Goal: Information Seeking & Learning: Learn about a topic

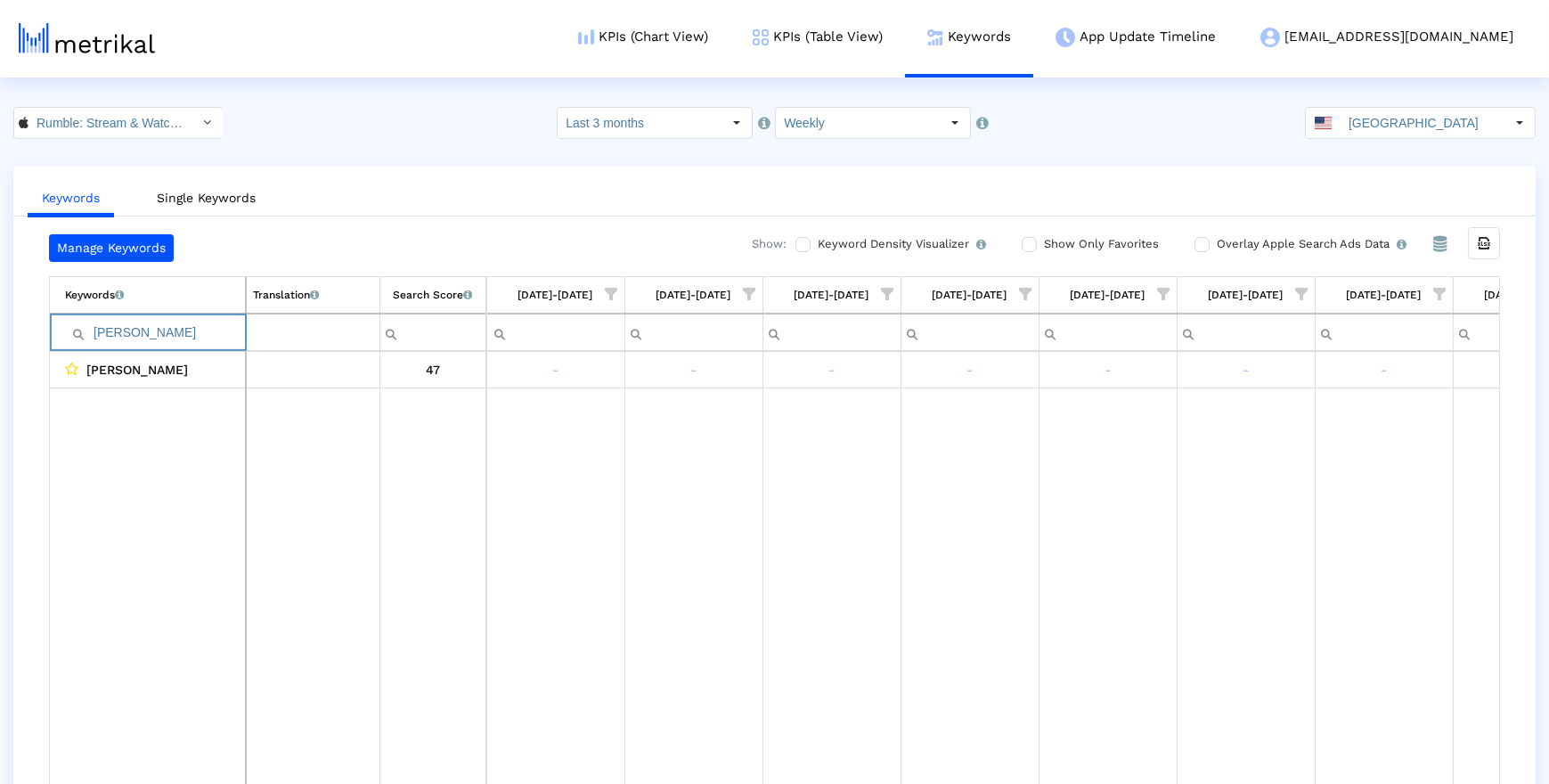
scroll to position [0, 783]
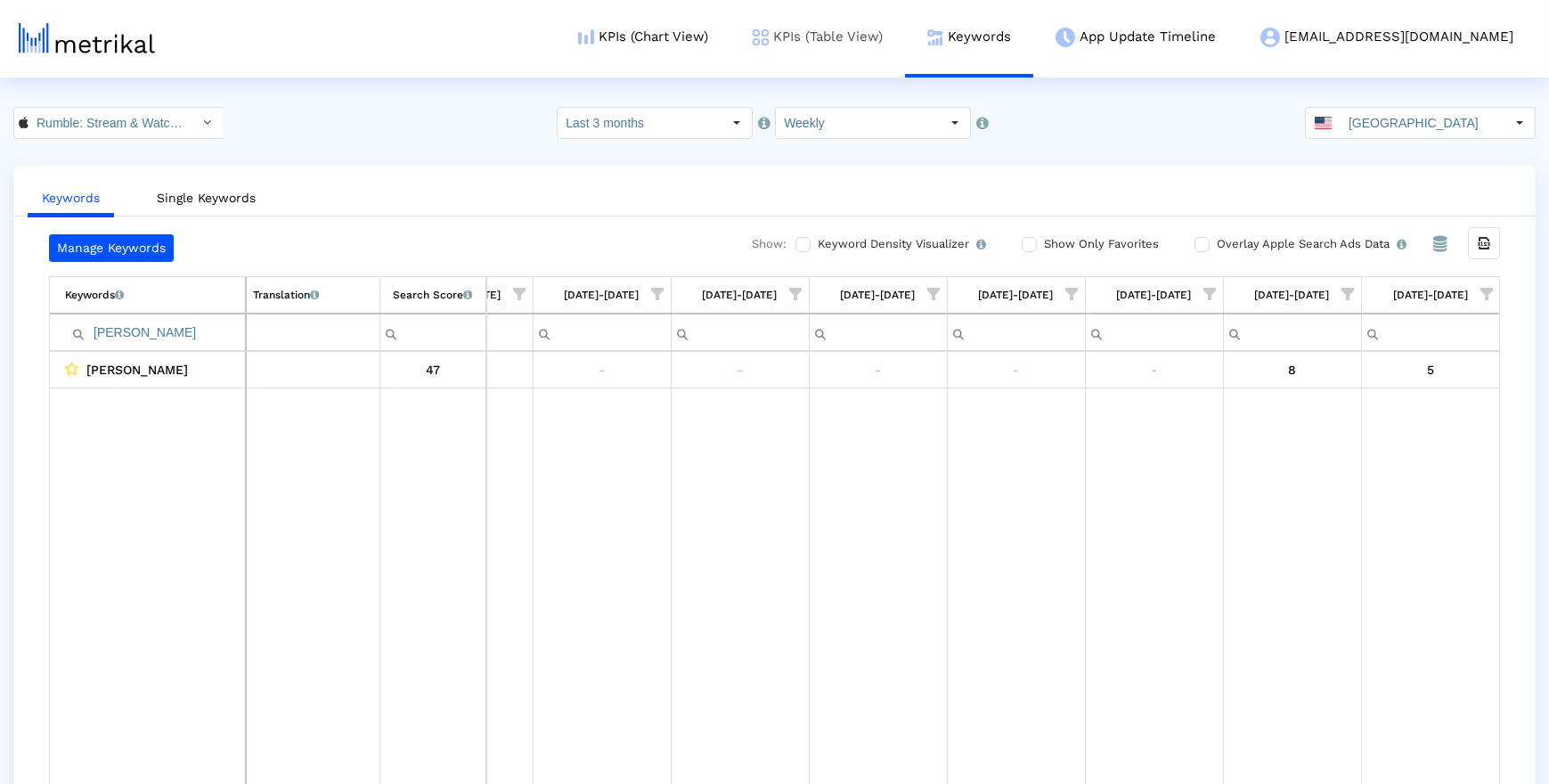
click at [850, 49] on link "KPIs (Table View)" at bounding box center [818, 37] width 175 height 74
click at [1033, 39] on link "Keywords" at bounding box center [970, 37] width 129 height 74
click at [191, 332] on input "[PERSON_NAME]" at bounding box center [155, 332] width 180 height 29
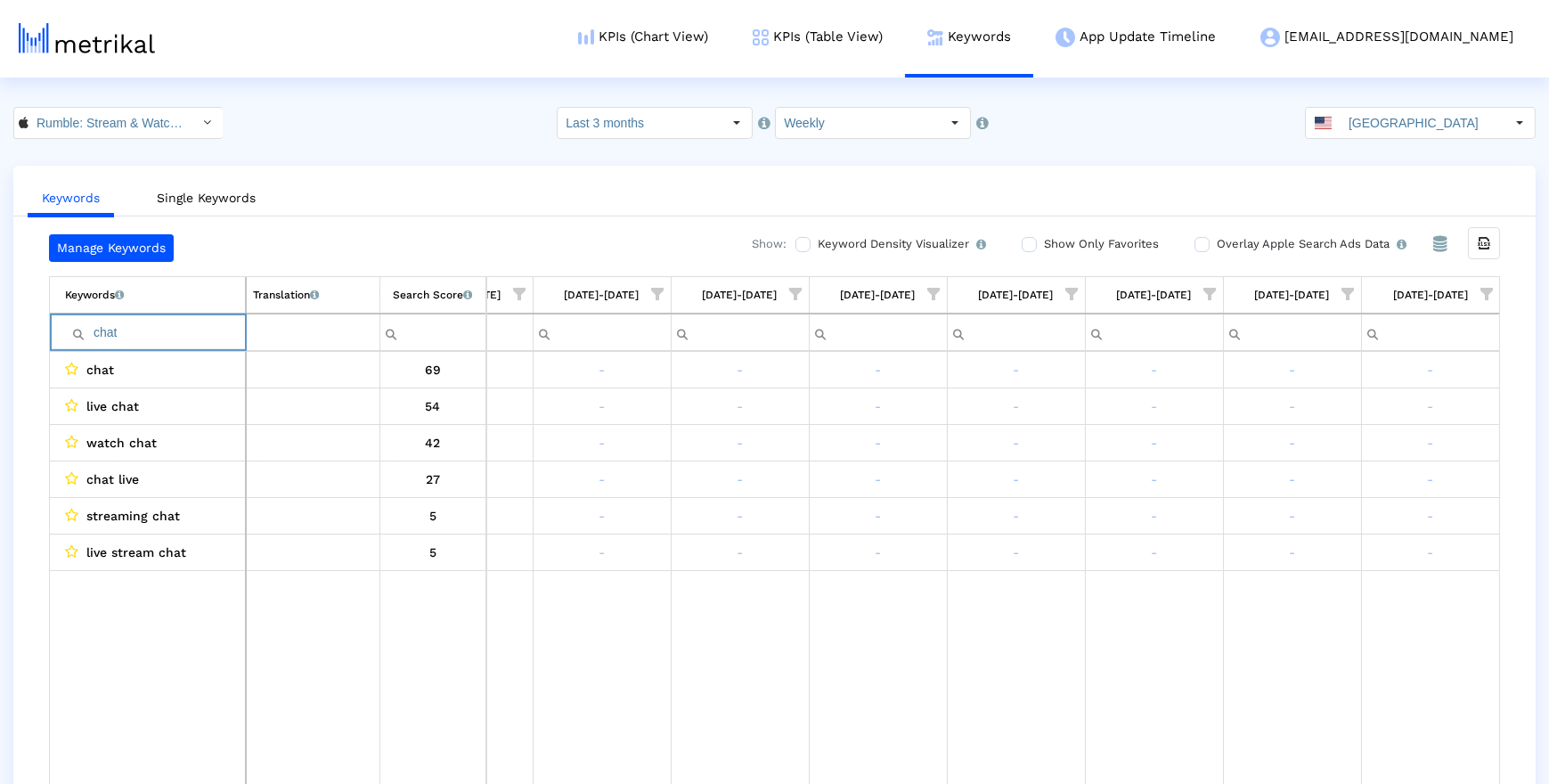
click at [158, 331] on input "chat" at bounding box center [155, 332] width 180 height 29
click at [210, 339] on input "chat" at bounding box center [155, 332] width 180 height 29
type input "t"
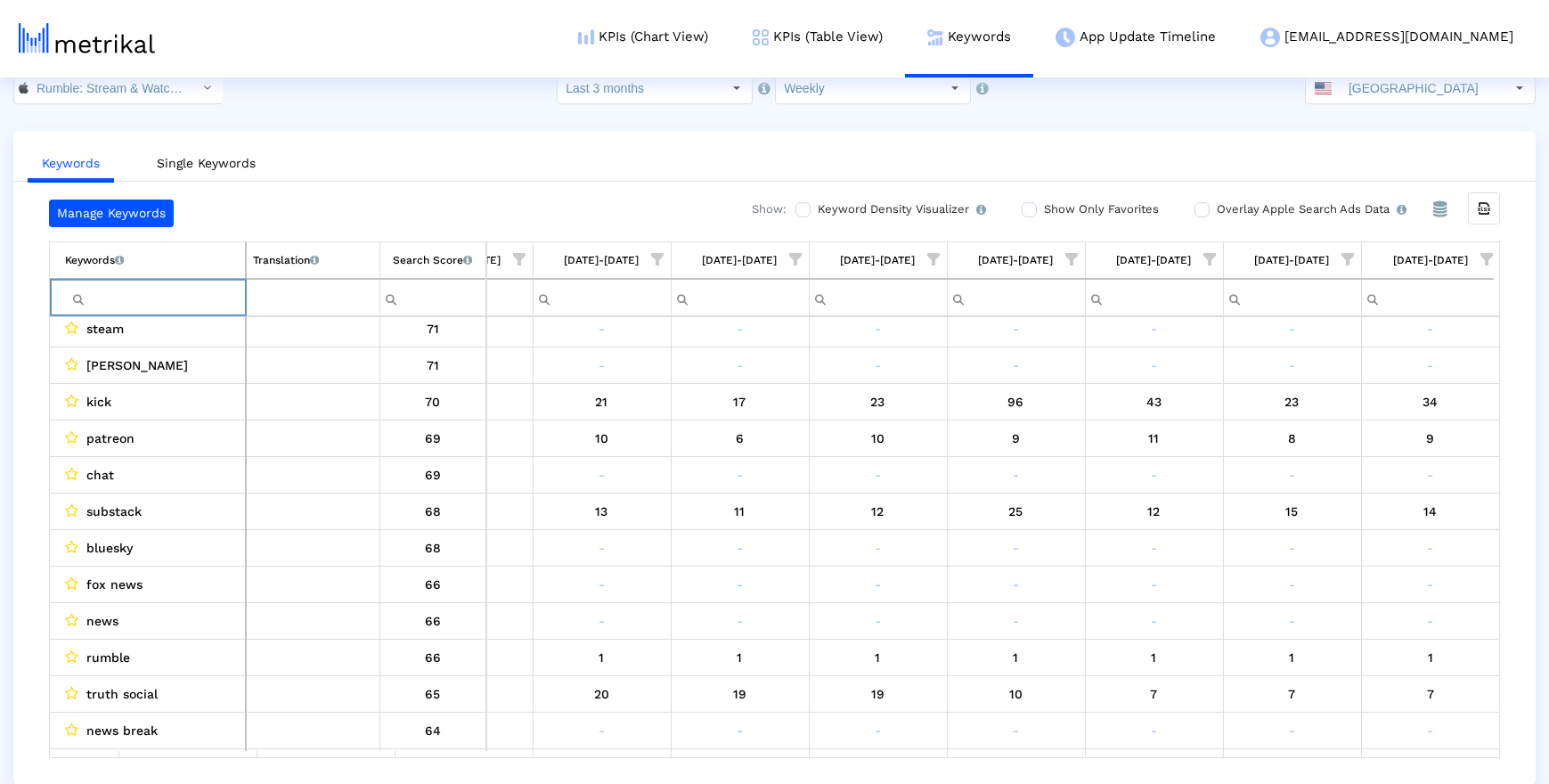
scroll to position [400, 783]
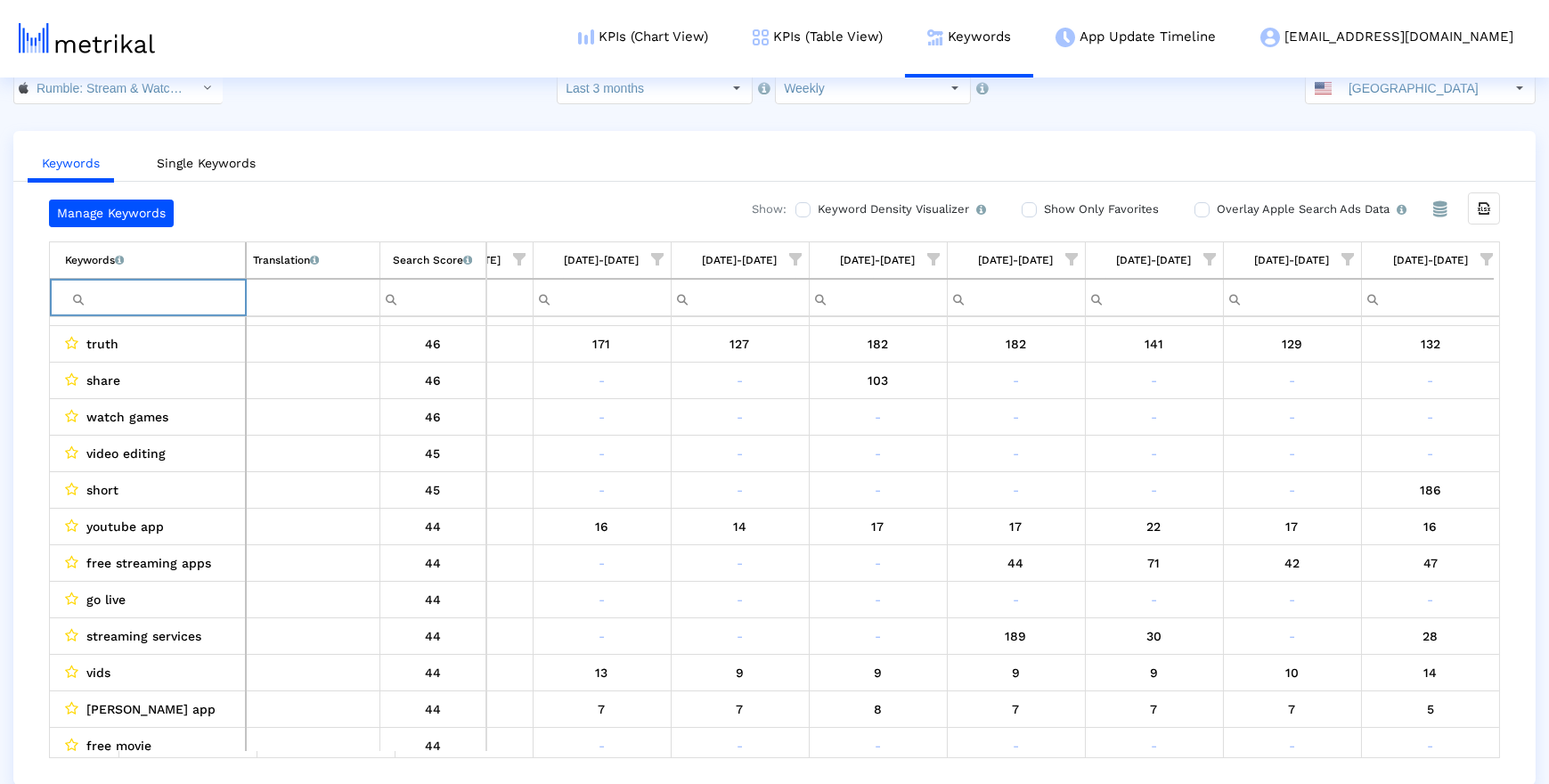
click at [142, 302] on input "Filter cell" at bounding box center [155, 298] width 180 height 29
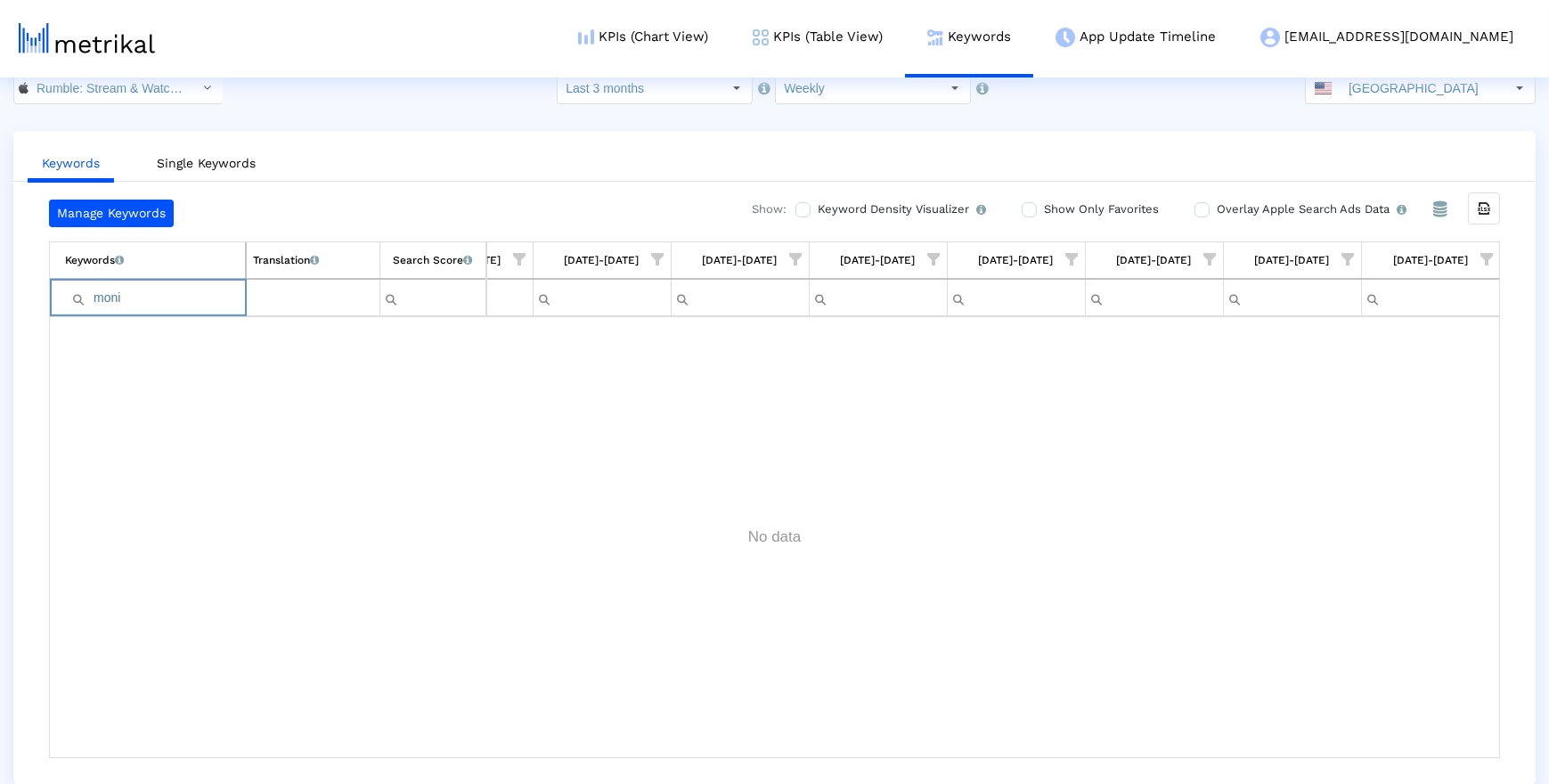
scroll to position [0, 0]
type input "m"
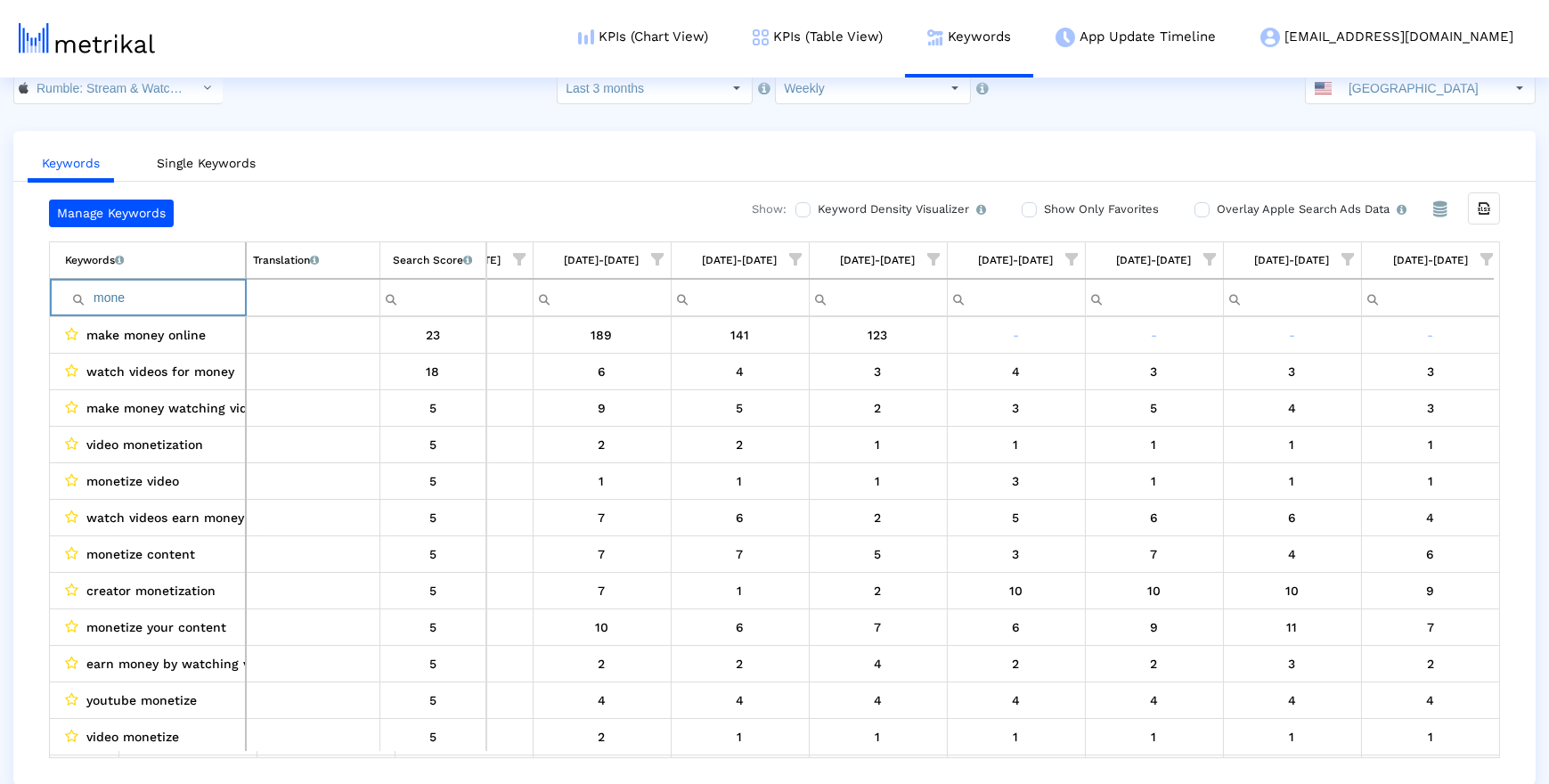
type input "monet"
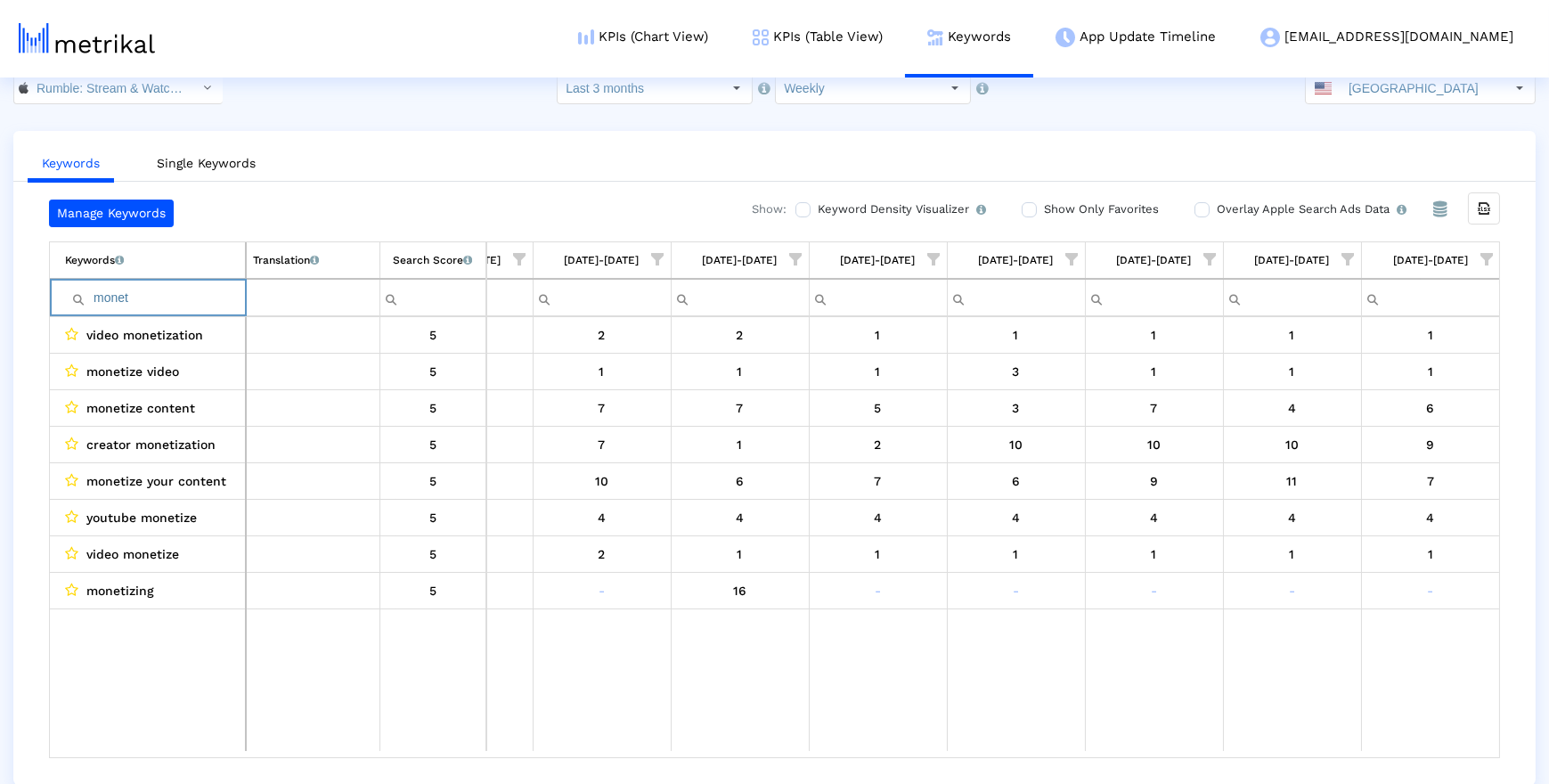
click at [166, 295] on input "monet" at bounding box center [155, 298] width 180 height 29
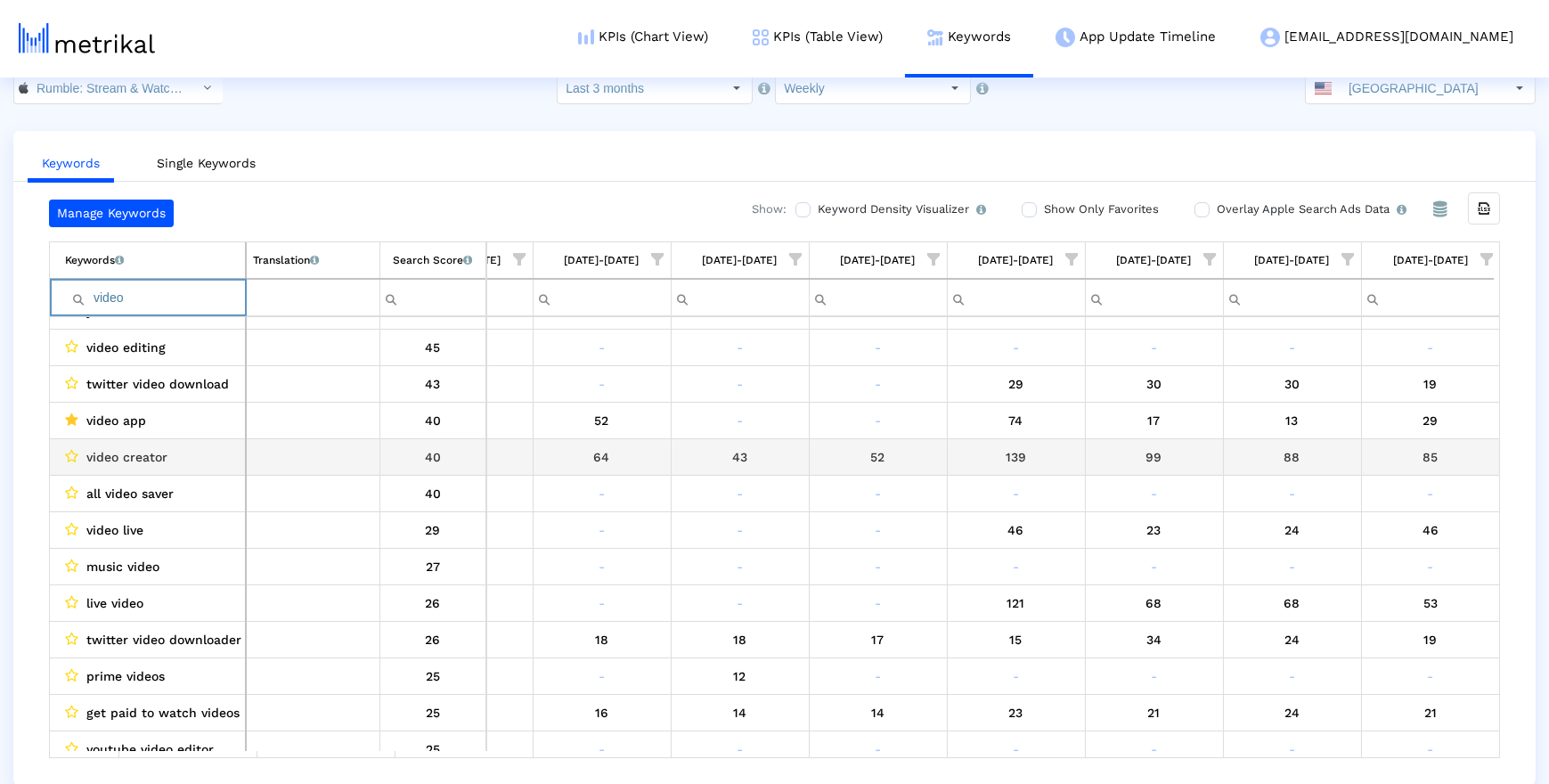
scroll to position [210, 0]
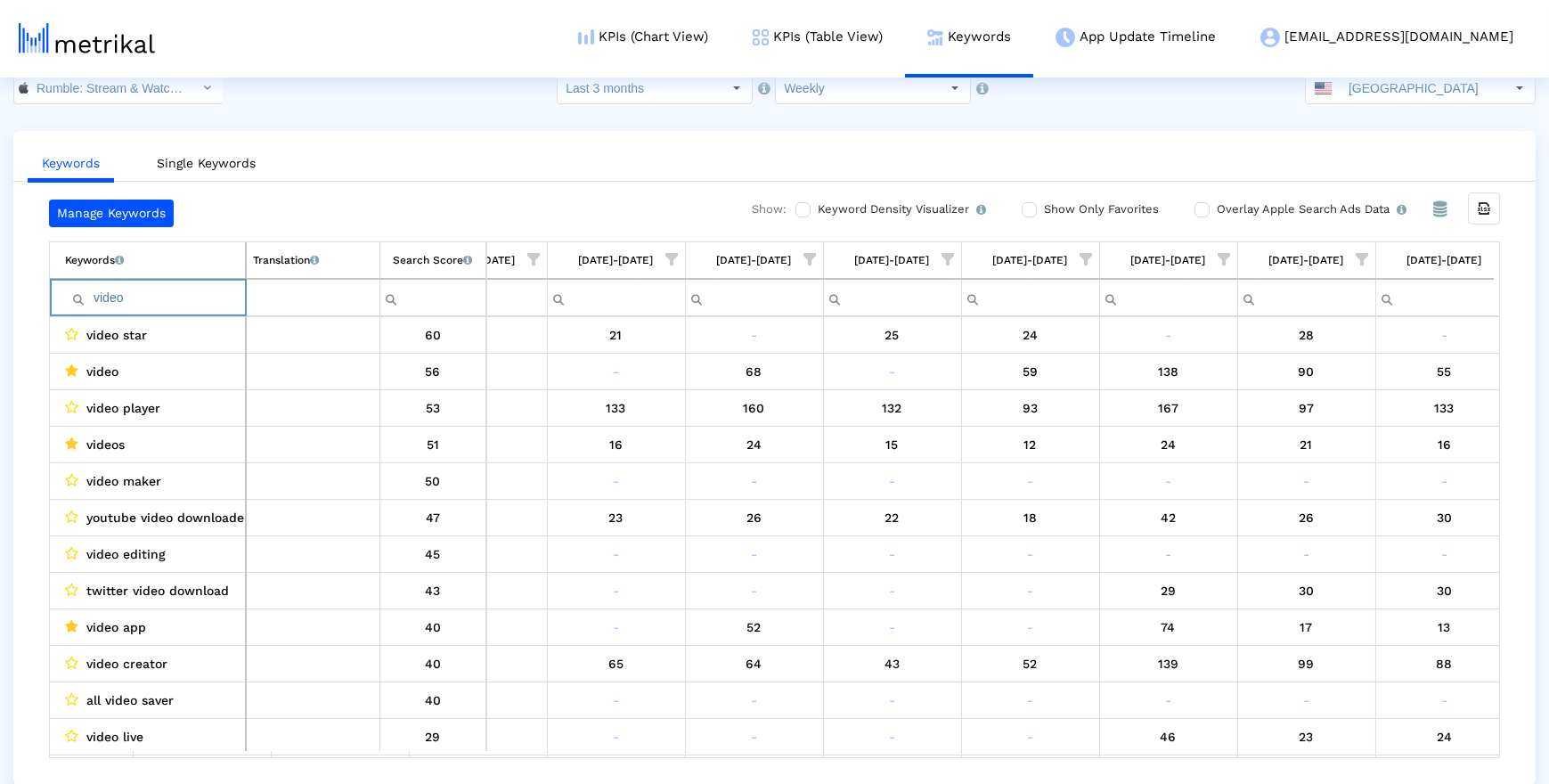
click at [158, 288] on input "video" at bounding box center [155, 298] width 180 height 29
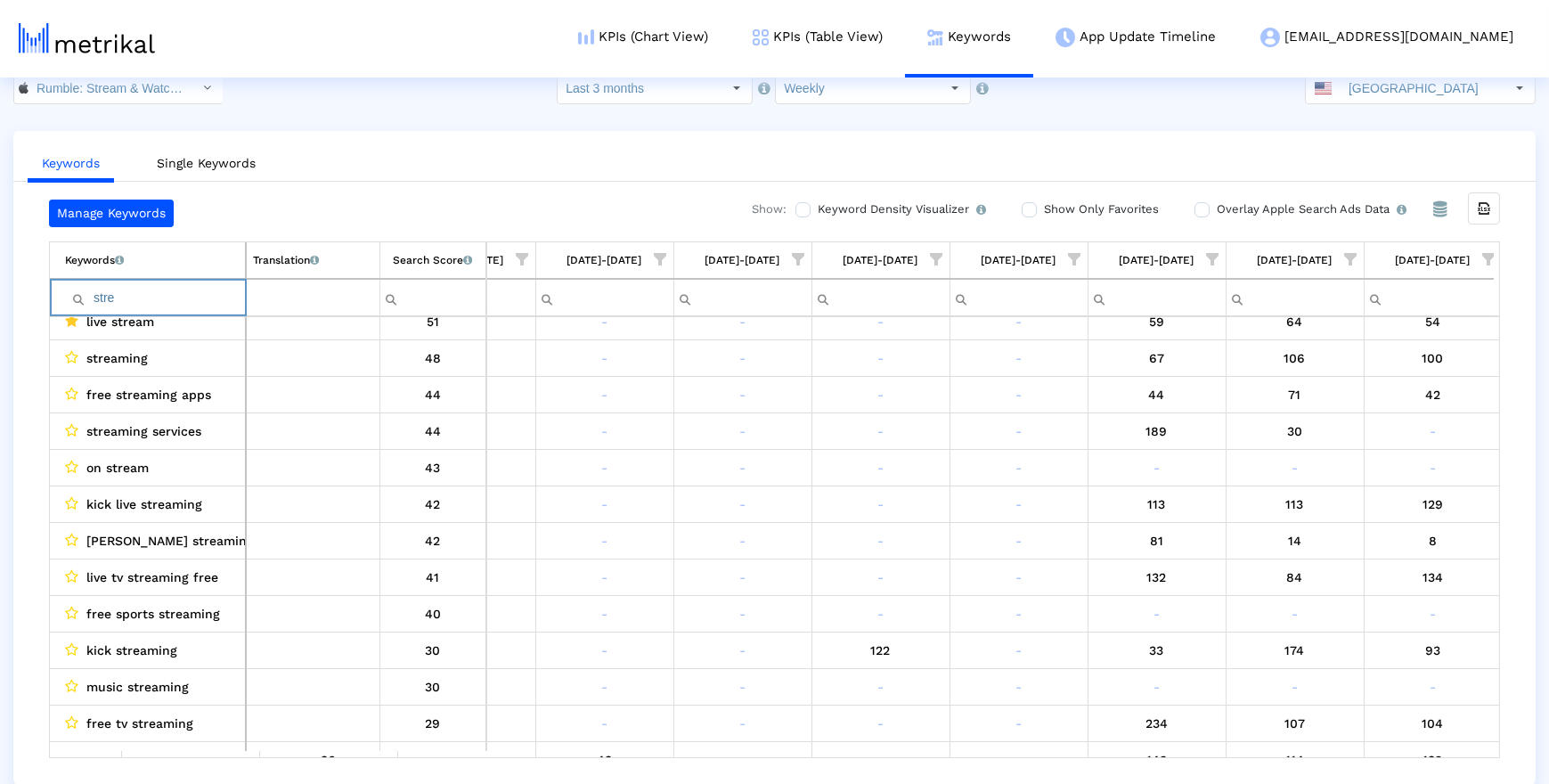
click at [159, 290] on input "stre" at bounding box center [155, 298] width 180 height 29
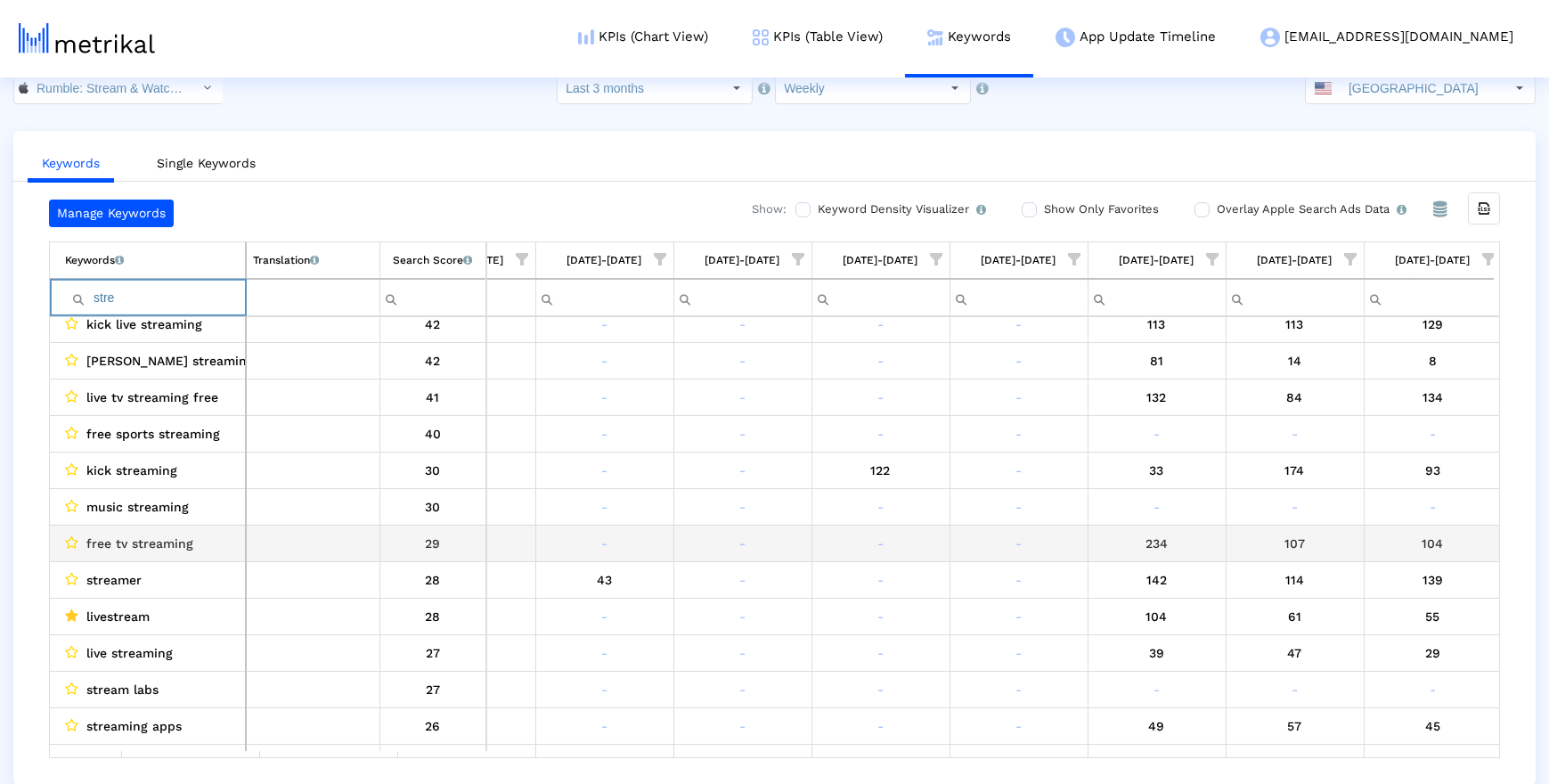
scroll to position [297, 0]
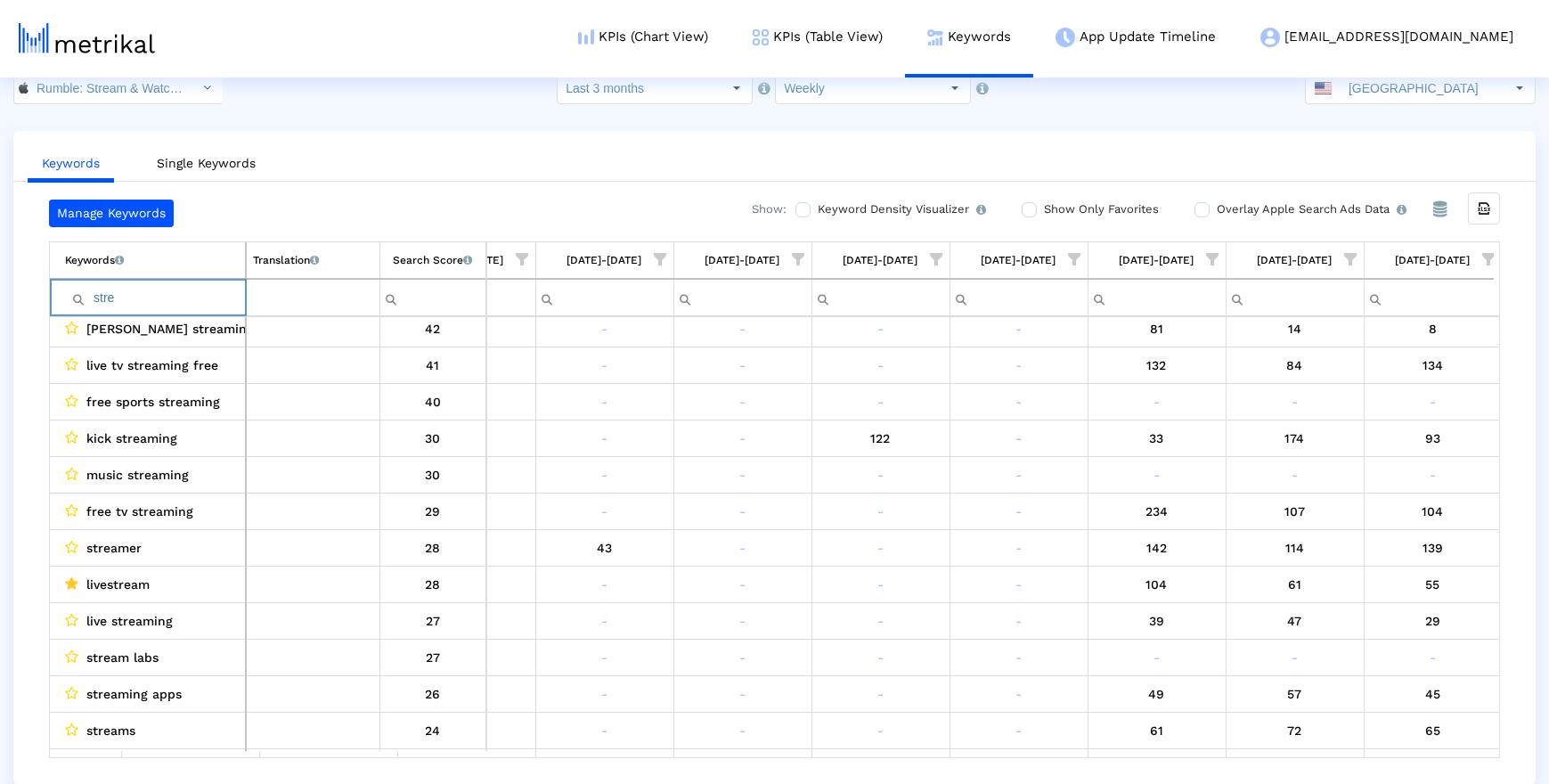
click at [170, 300] on input "stre" at bounding box center [155, 298] width 180 height 29
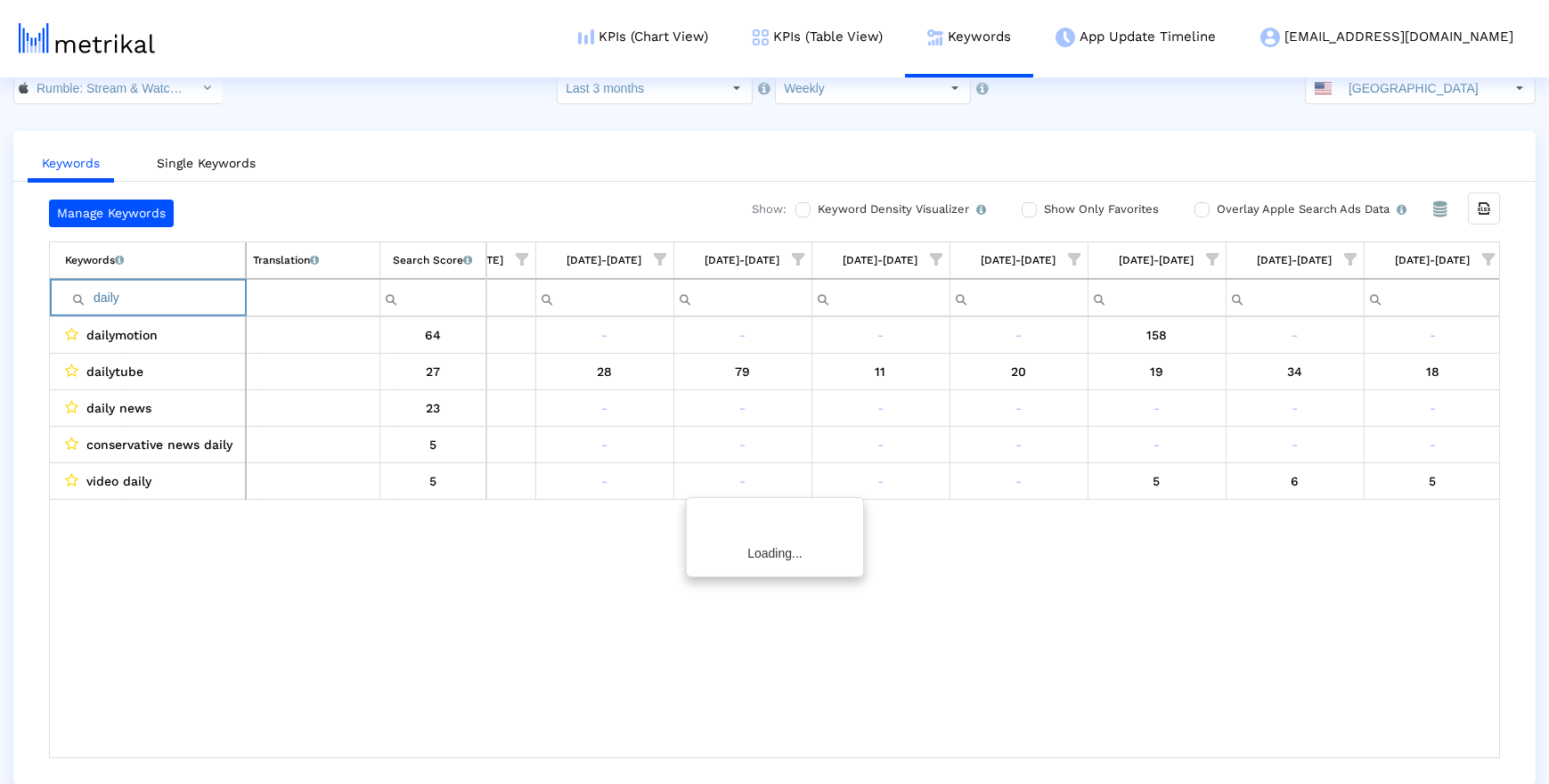
scroll to position [0, 0]
click at [187, 298] on input "daily" at bounding box center [155, 298] width 180 height 29
type input "breaking"
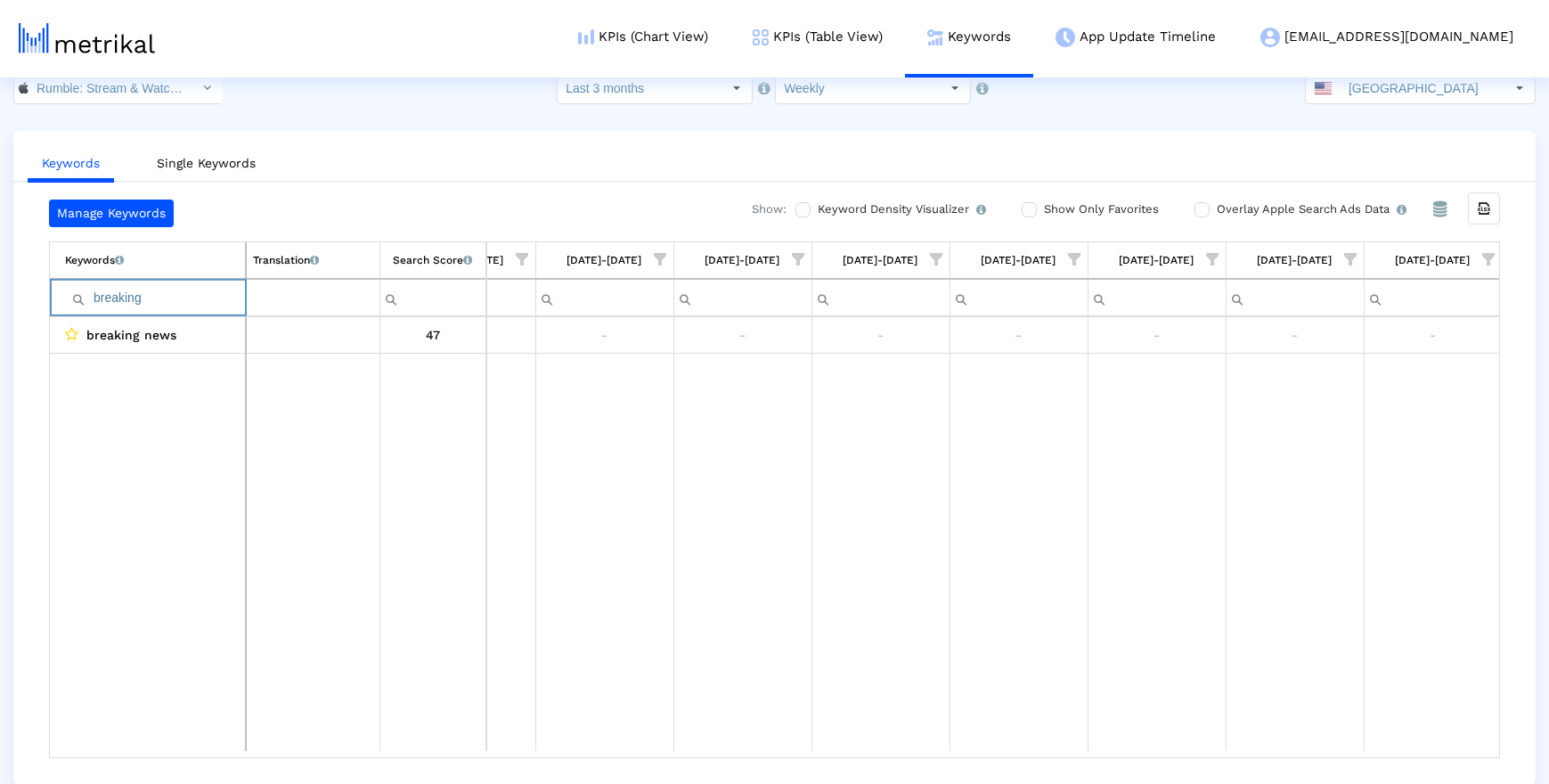
click at [164, 298] on input "breaking" at bounding box center [155, 298] width 180 height 29
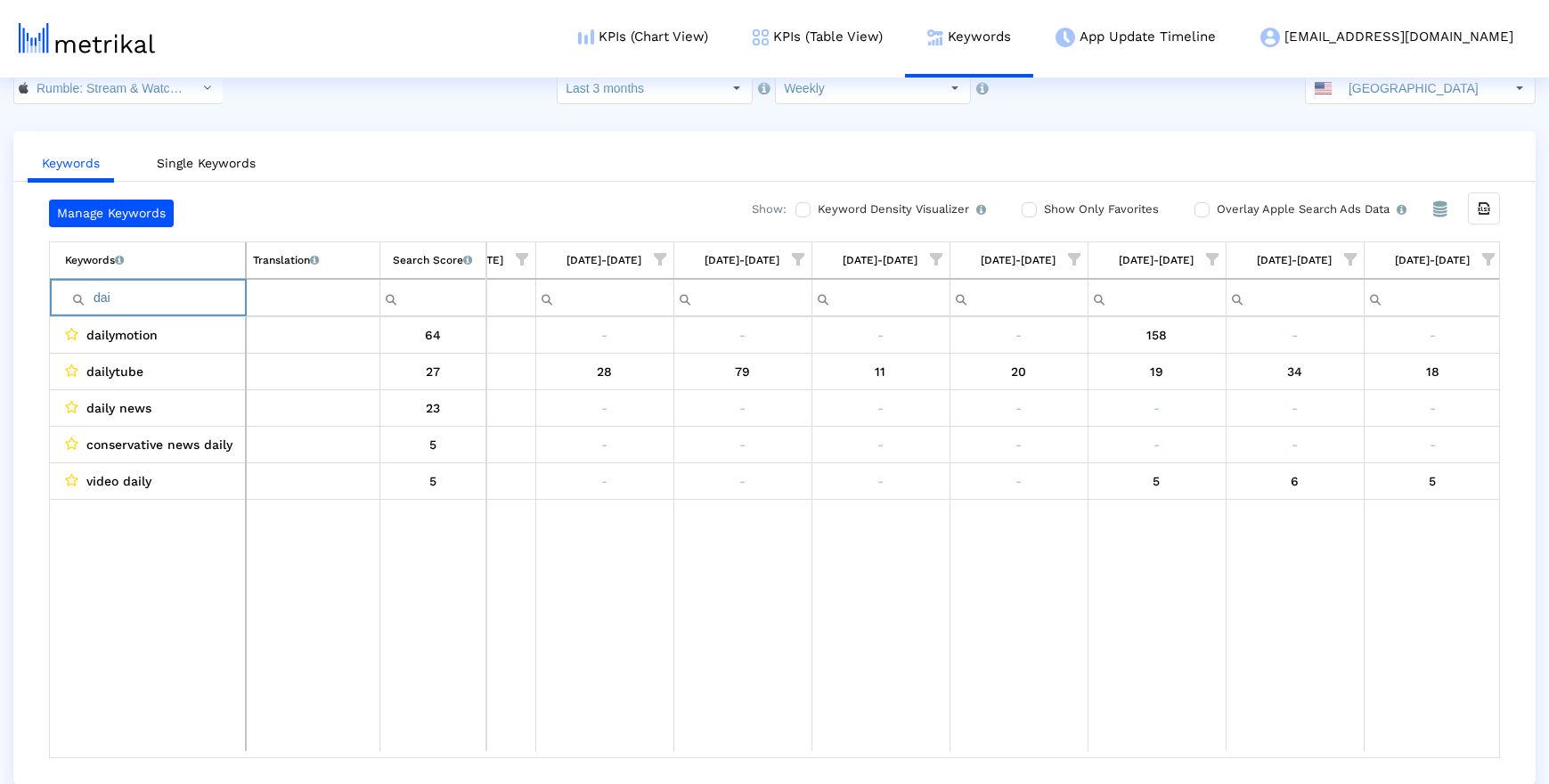
click at [180, 290] on input "dai" at bounding box center [155, 298] width 180 height 29
click at [157, 299] on input "chat" at bounding box center [155, 298] width 180 height 29
click at [166, 298] on input "chat" at bounding box center [155, 298] width 180 height 29
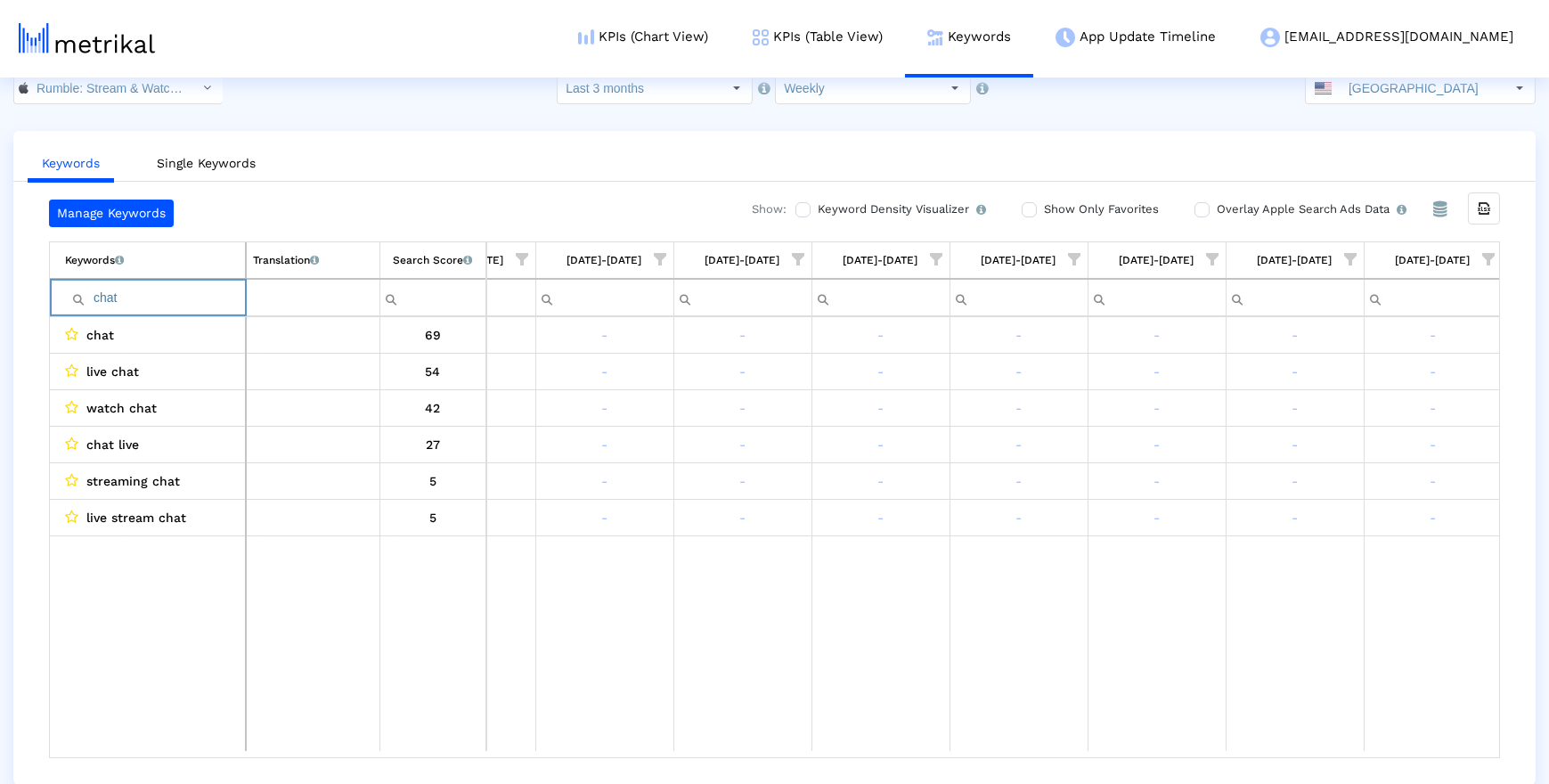
click at [166, 298] on input "chat" at bounding box center [155, 298] width 180 height 29
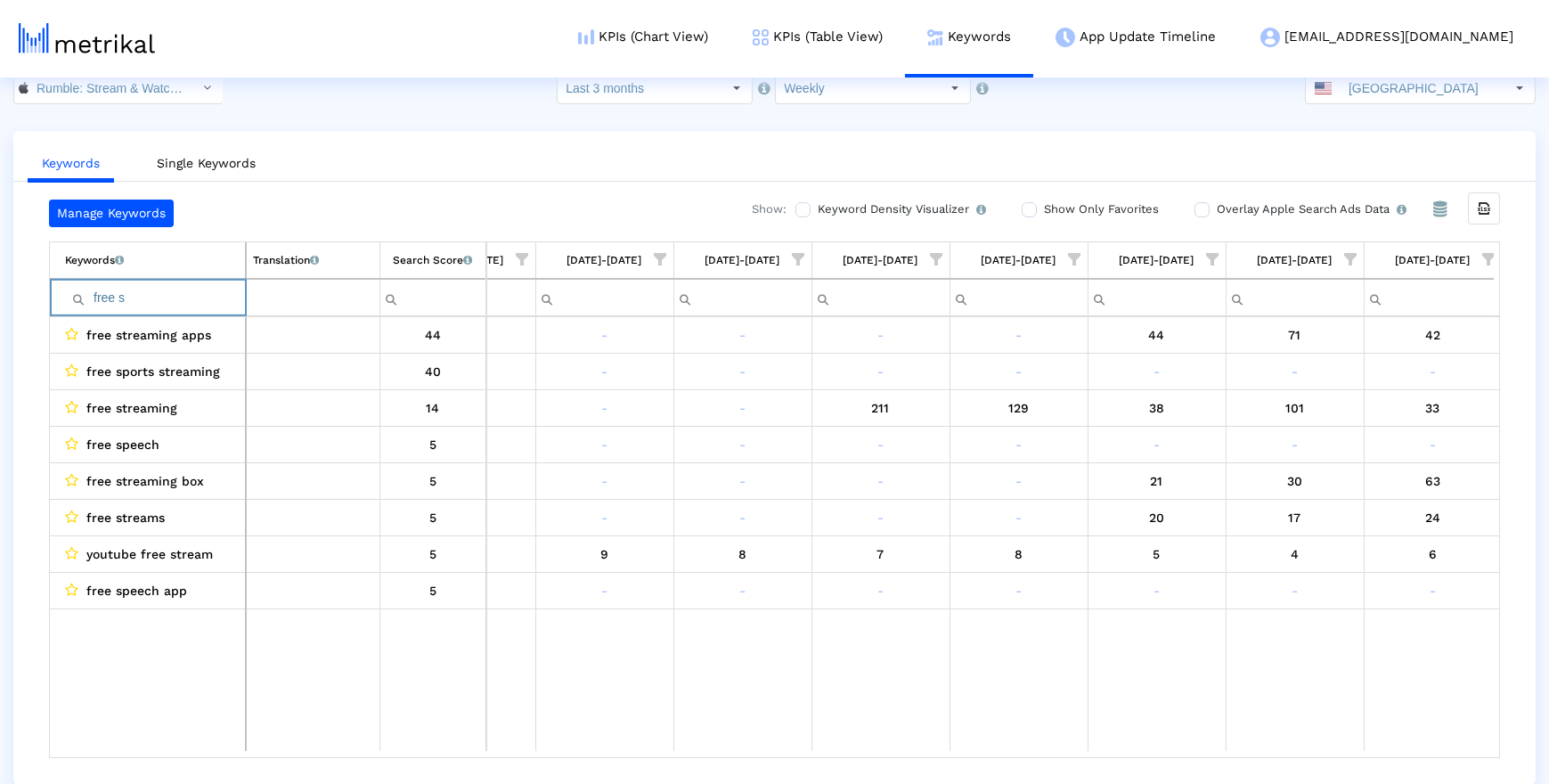
click at [138, 297] on input "free s" at bounding box center [155, 298] width 180 height 29
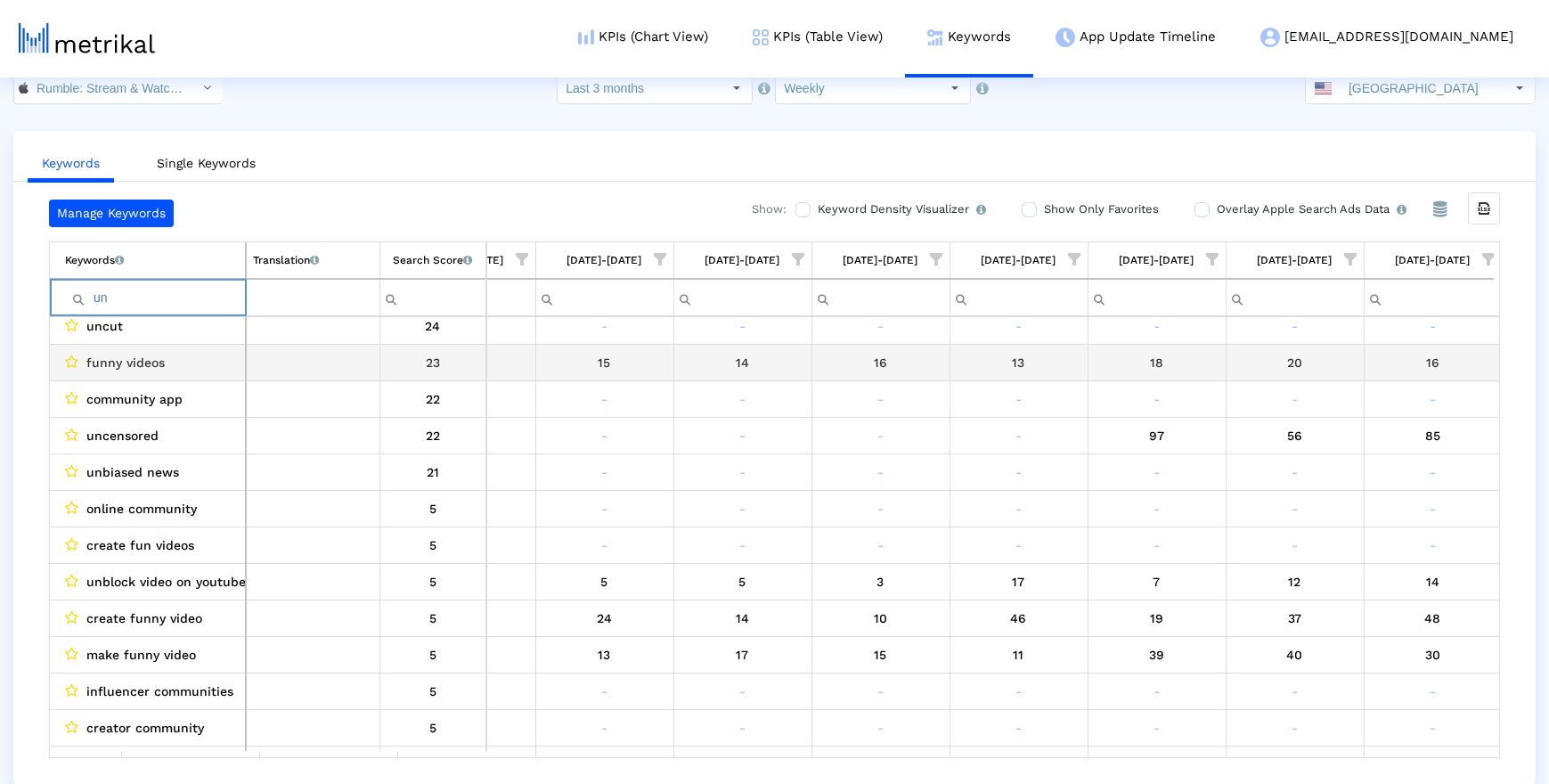
scroll to position [52, 642]
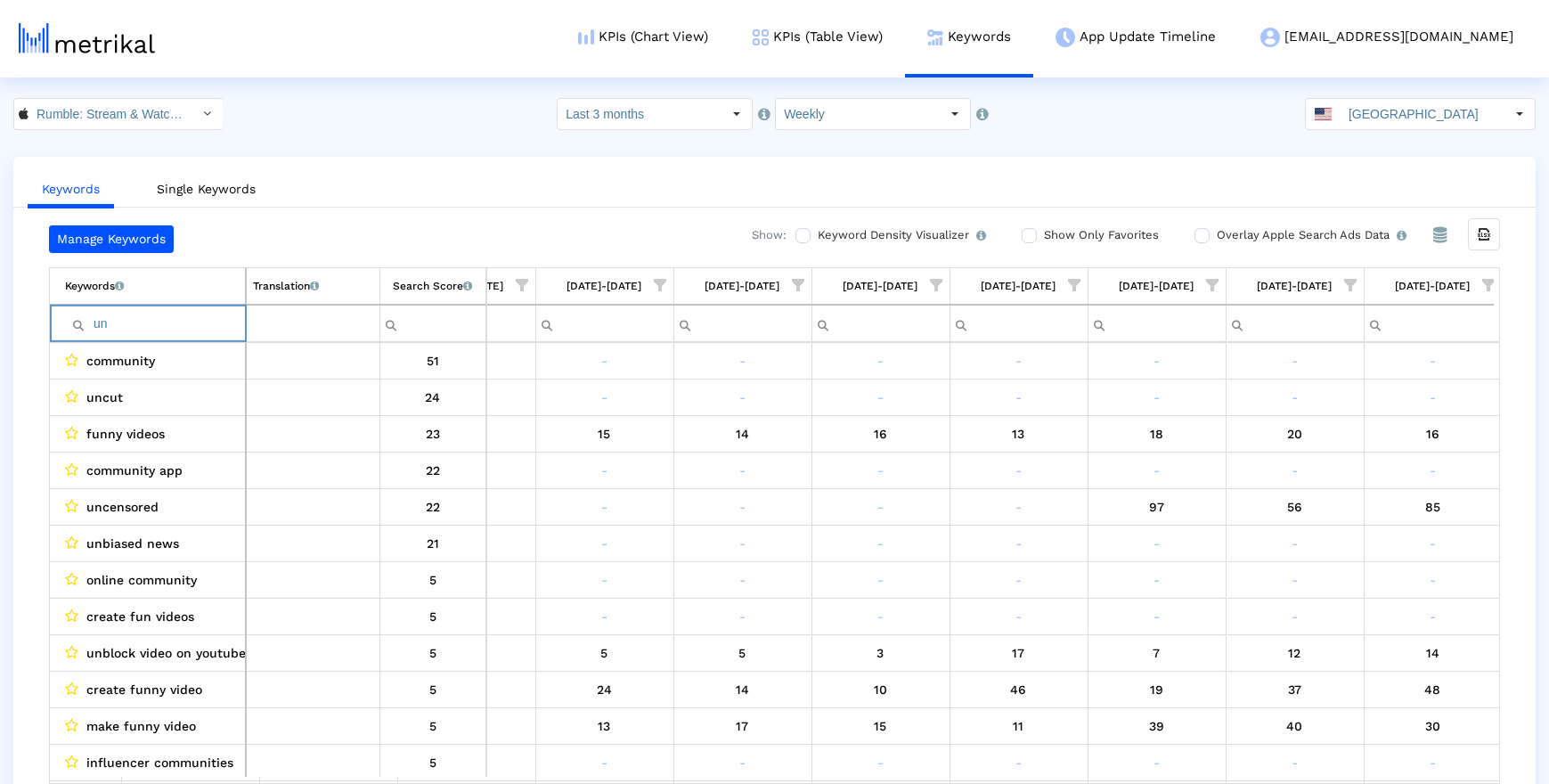
click at [209, 311] on input "un" at bounding box center [155, 323] width 180 height 29
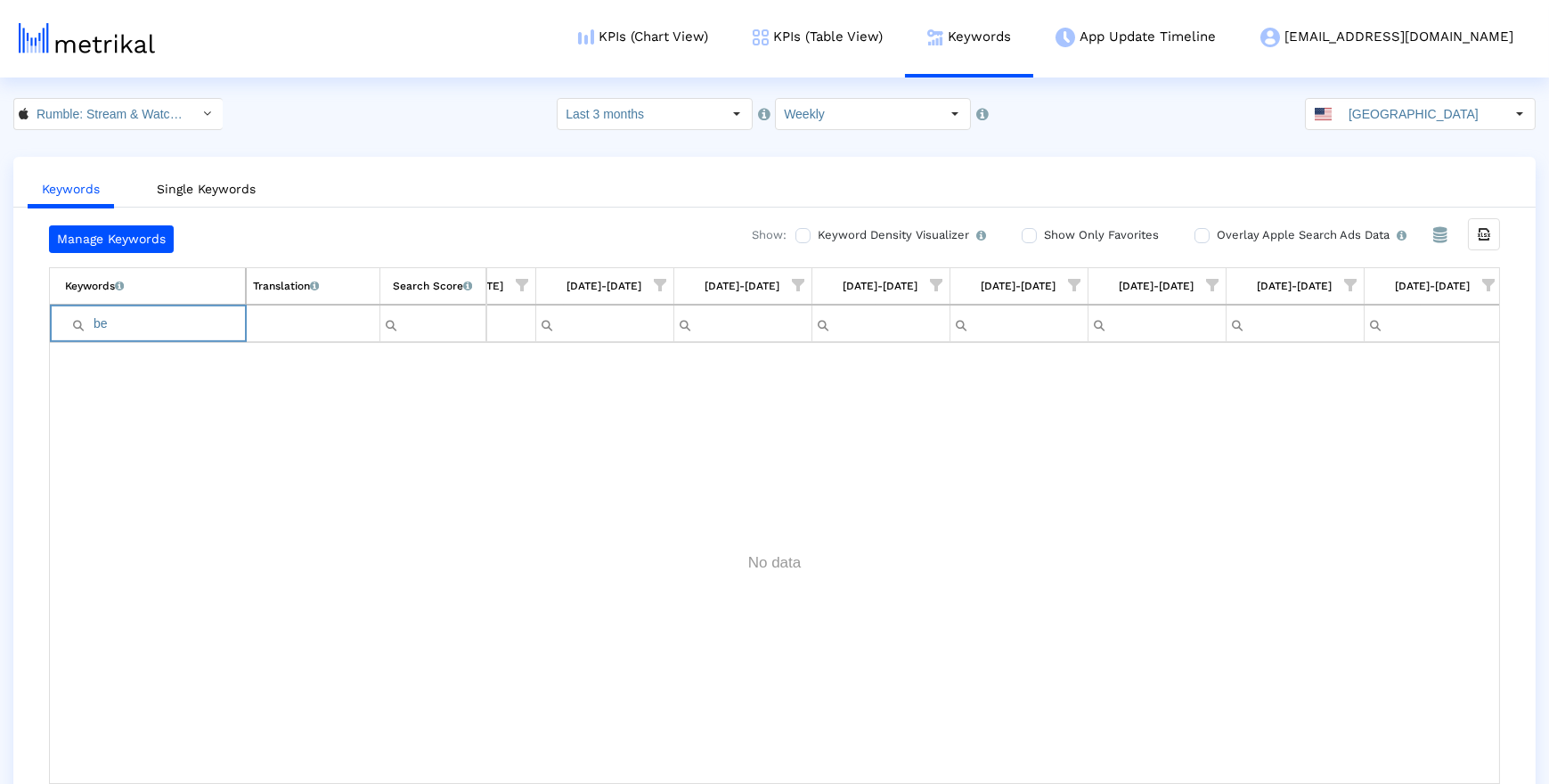
type input "b"
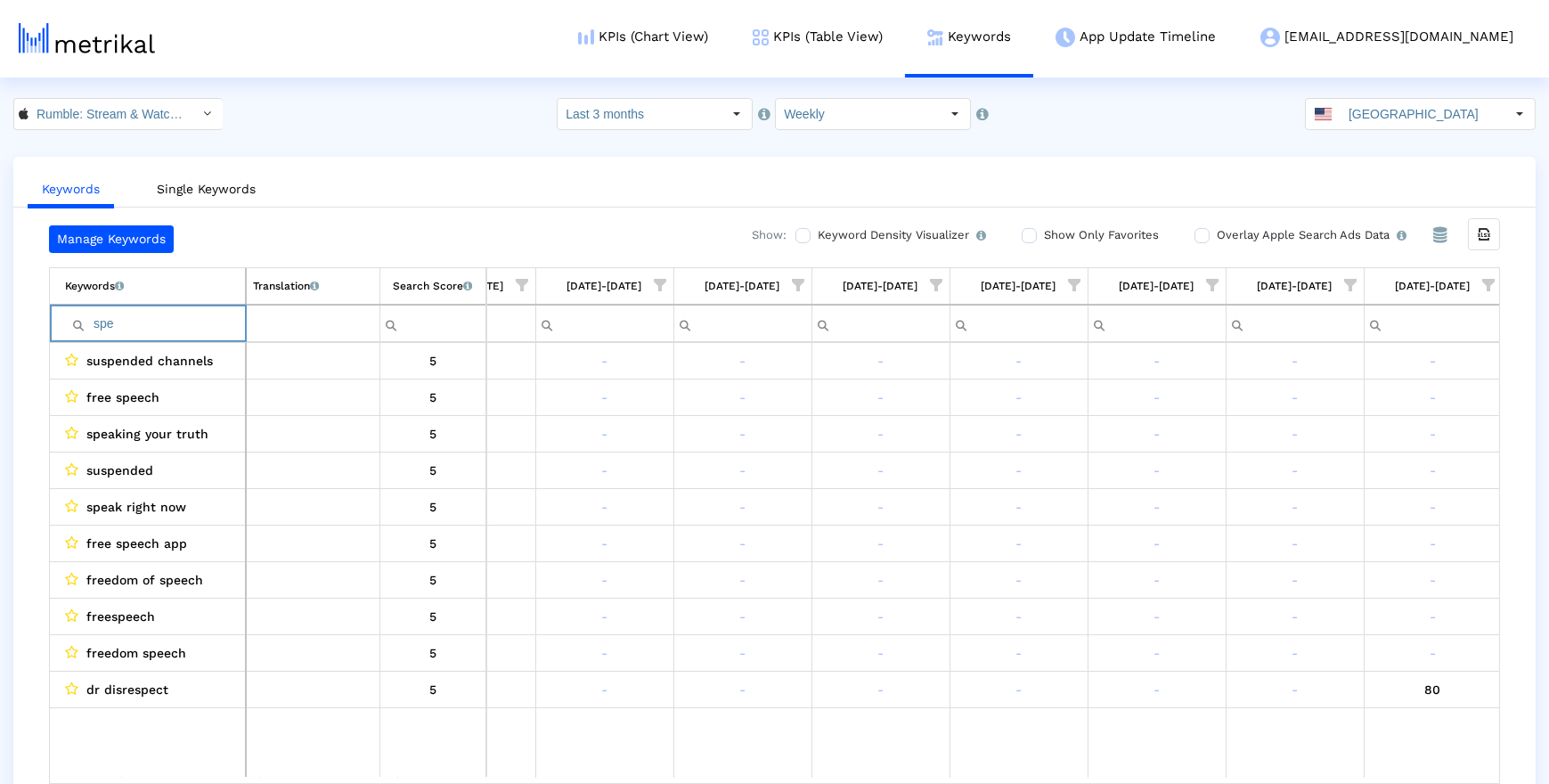
click at [169, 319] on input "spe" at bounding box center [155, 323] width 180 height 29
type input "now"
click at [215, 542] on div "video now" at bounding box center [152, 543] width 174 height 24
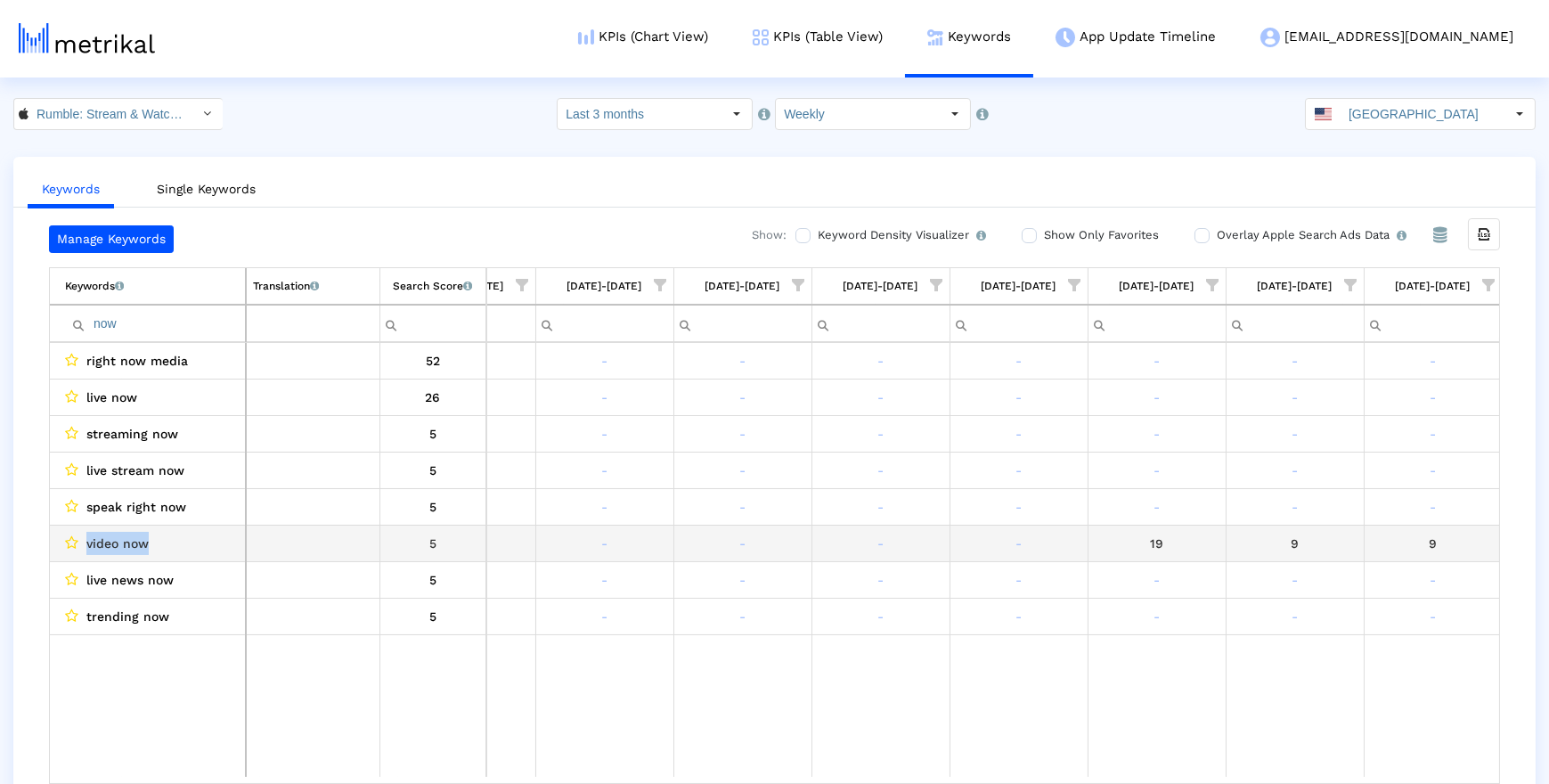
click at [215, 542] on div "video now" at bounding box center [152, 543] width 174 height 24
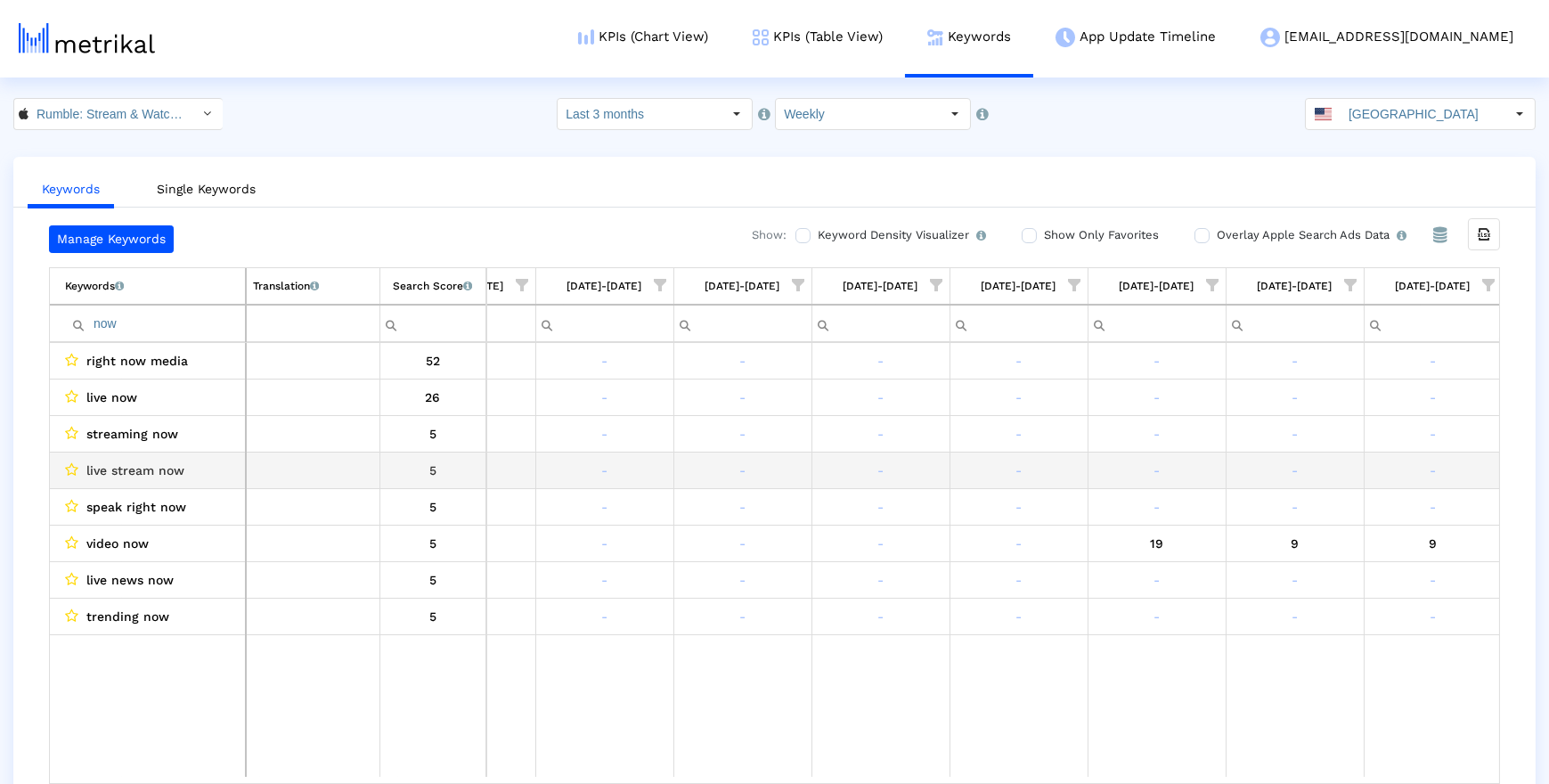
click at [216, 478] on div "live stream now" at bounding box center [152, 469] width 174 height 24
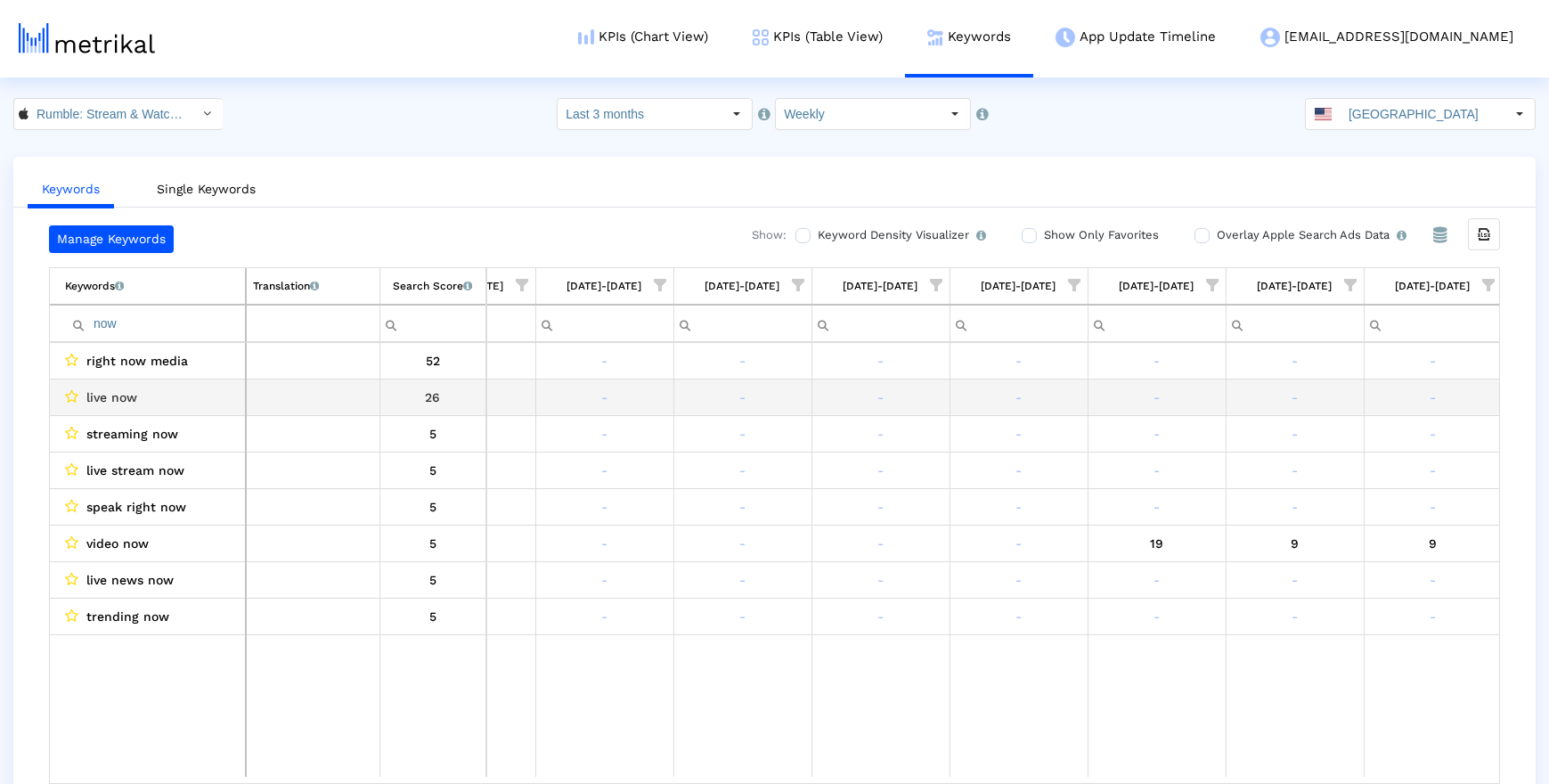
click at [215, 399] on div "live now" at bounding box center [152, 397] width 174 height 24
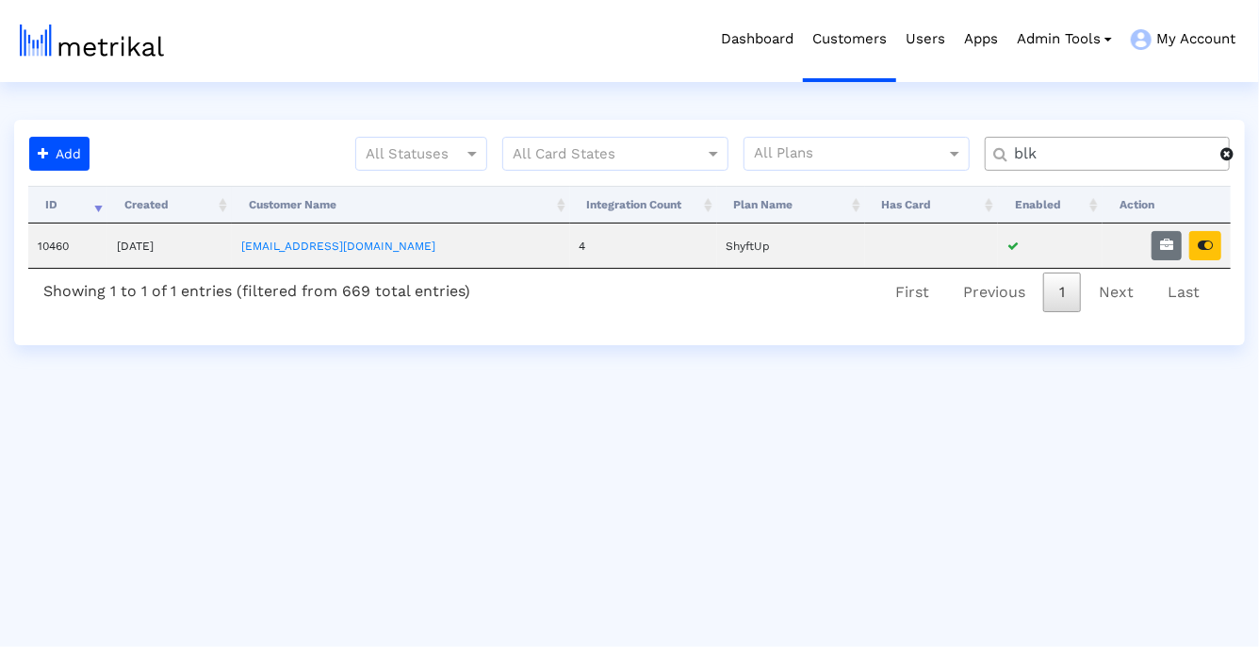
click at [1078, 157] on input "blk" at bounding box center [1111, 154] width 220 height 20
type input "nurx"
click at [1201, 255] on button "button" at bounding box center [1206, 245] width 32 height 29
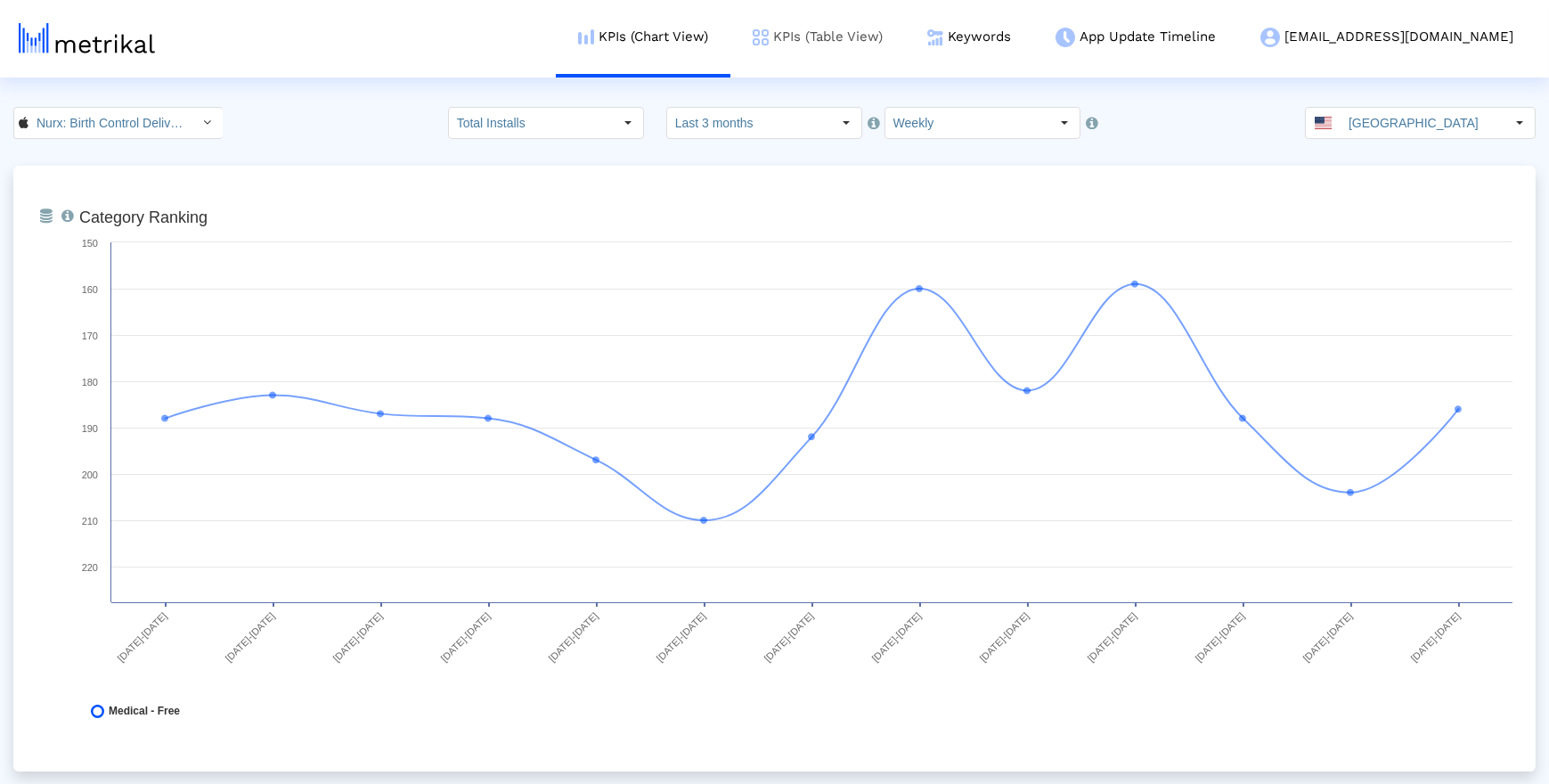
click at [905, 27] on link "KPIs (Table View)" at bounding box center [818, 37] width 175 height 74
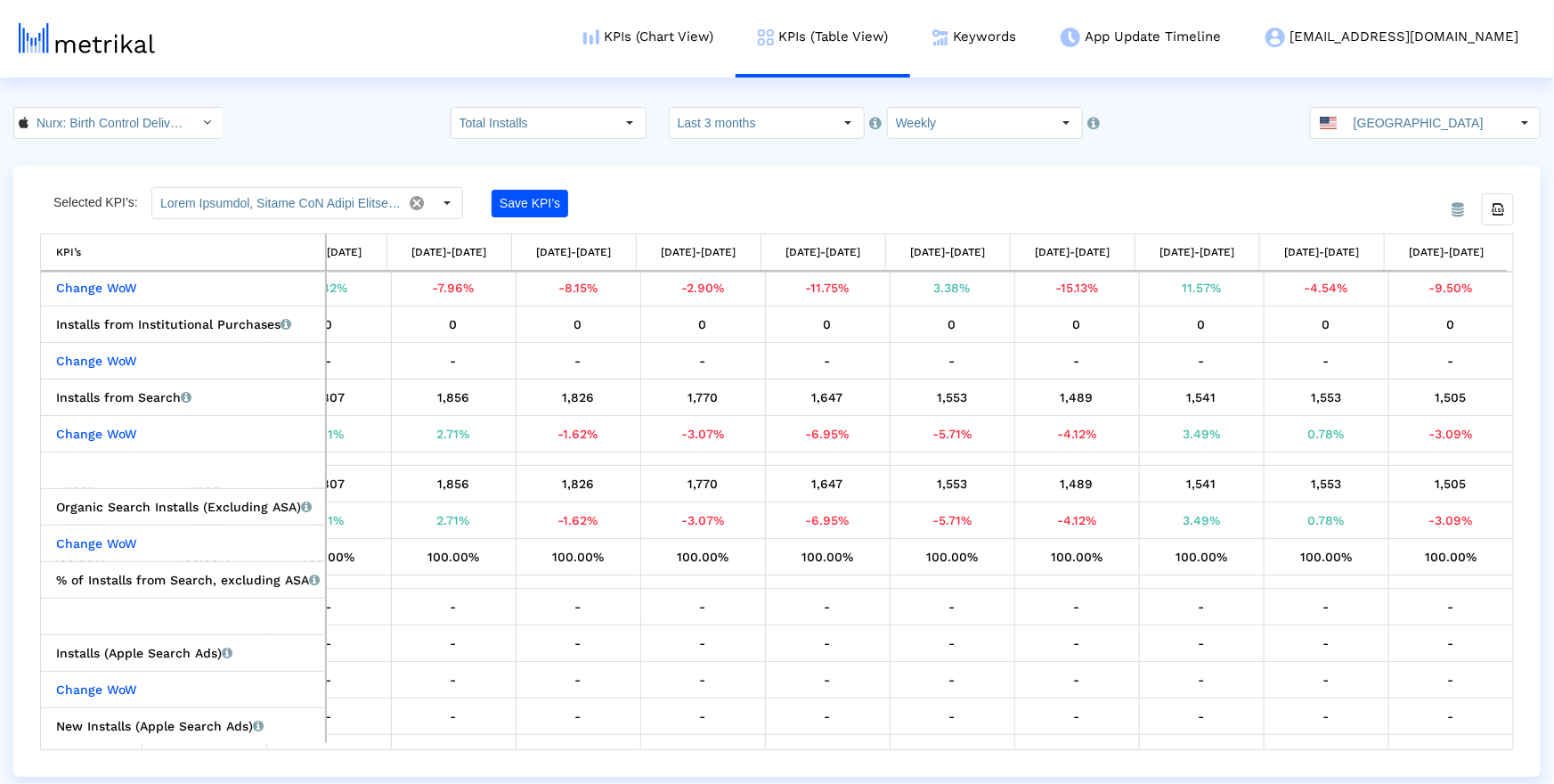
scroll to position [376, 0]
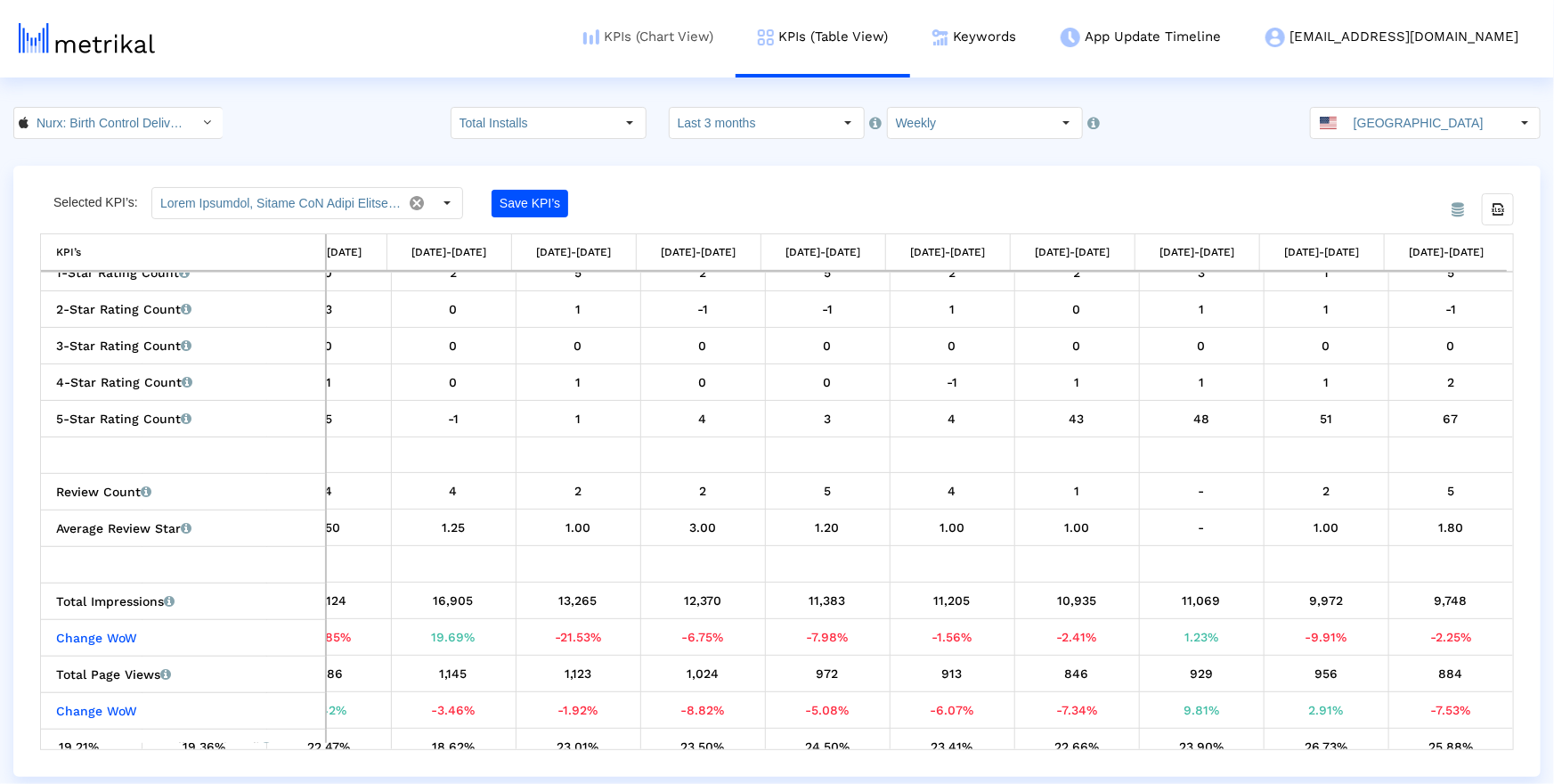
click at [736, 32] on link "KPIs (Chart View)" at bounding box center [648, 37] width 175 height 74
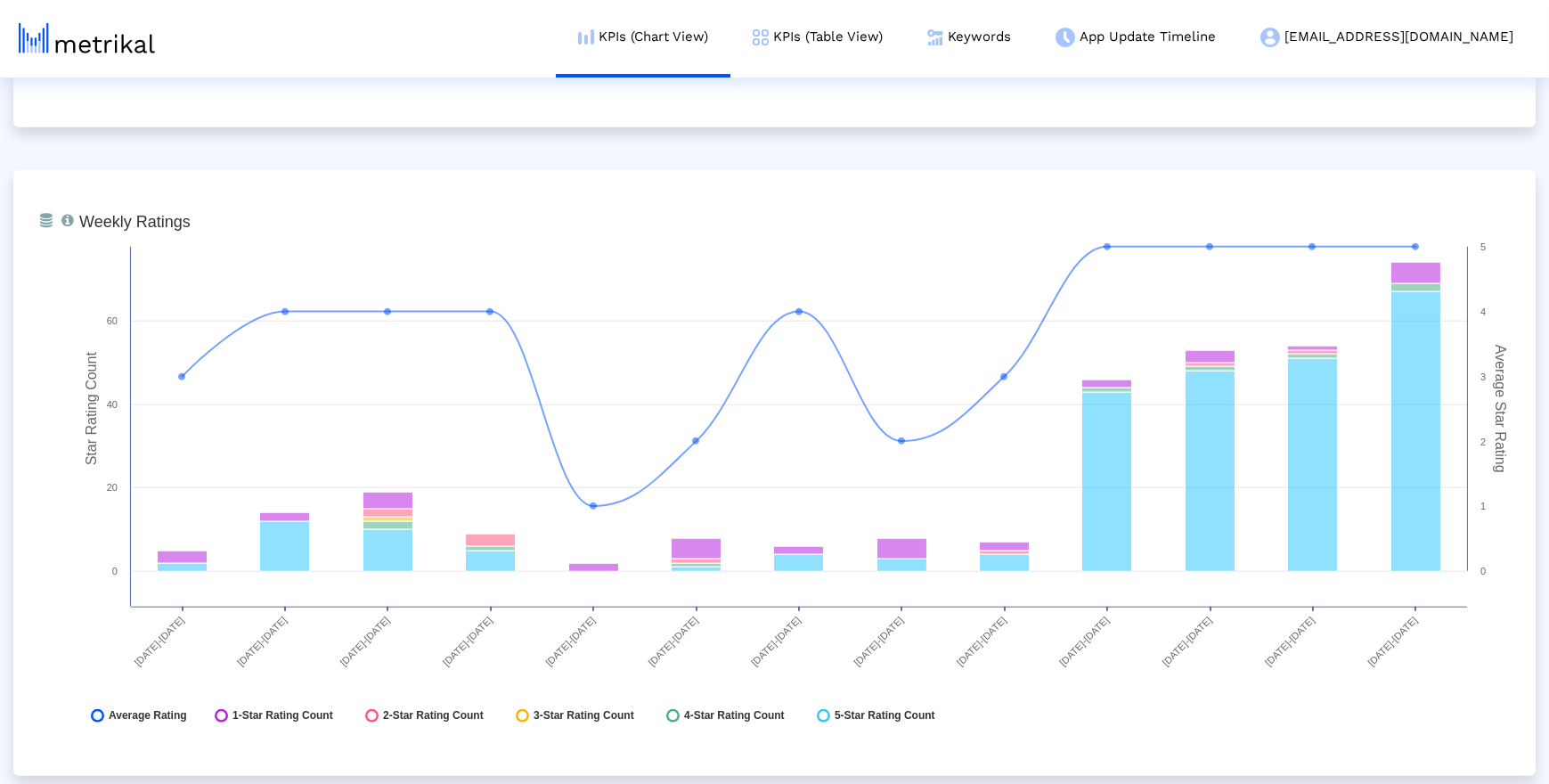
scroll to position [4323, 0]
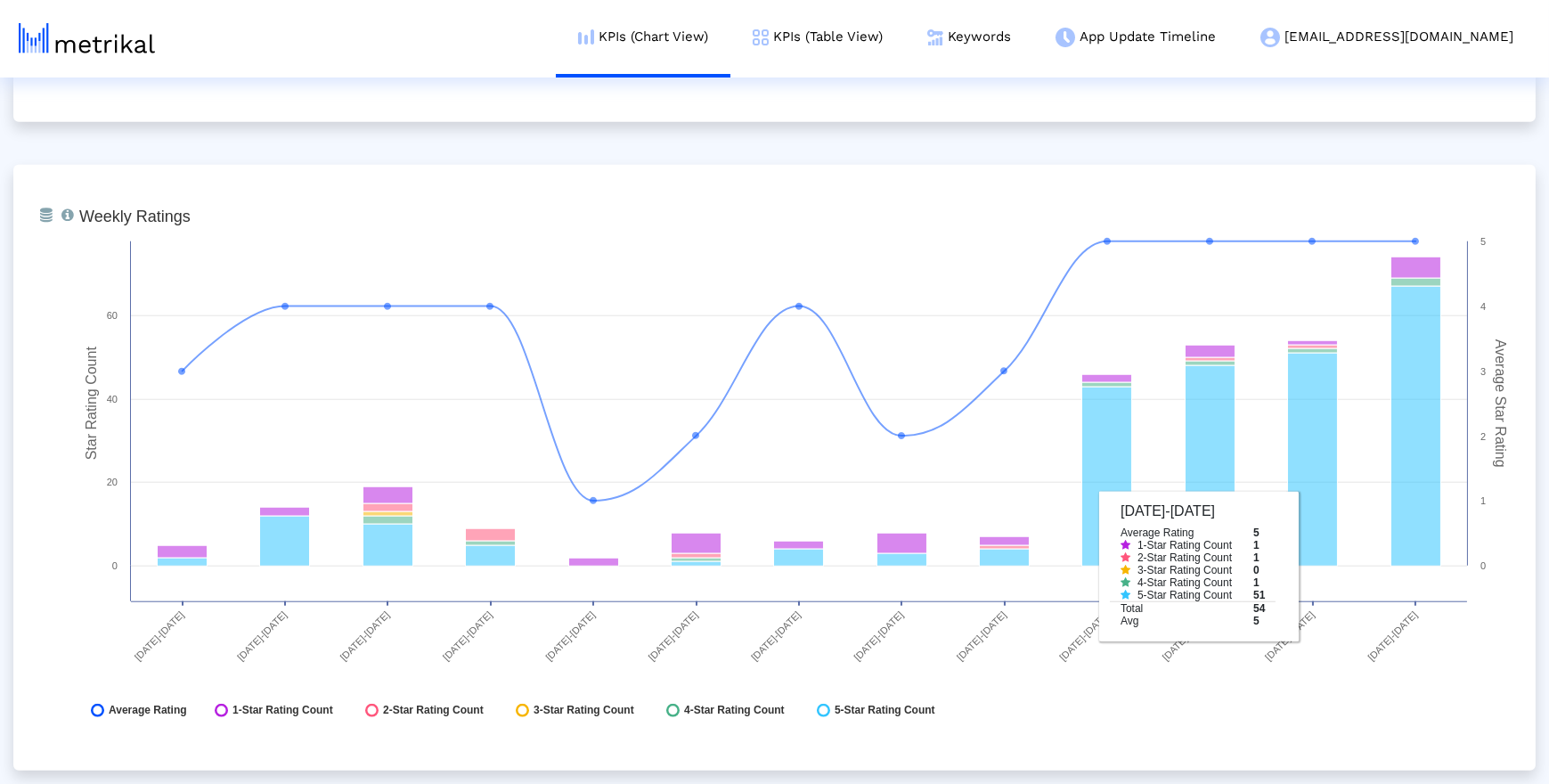
click at [1189, 610] on rect at bounding box center [796, 468] width 1452 height 535
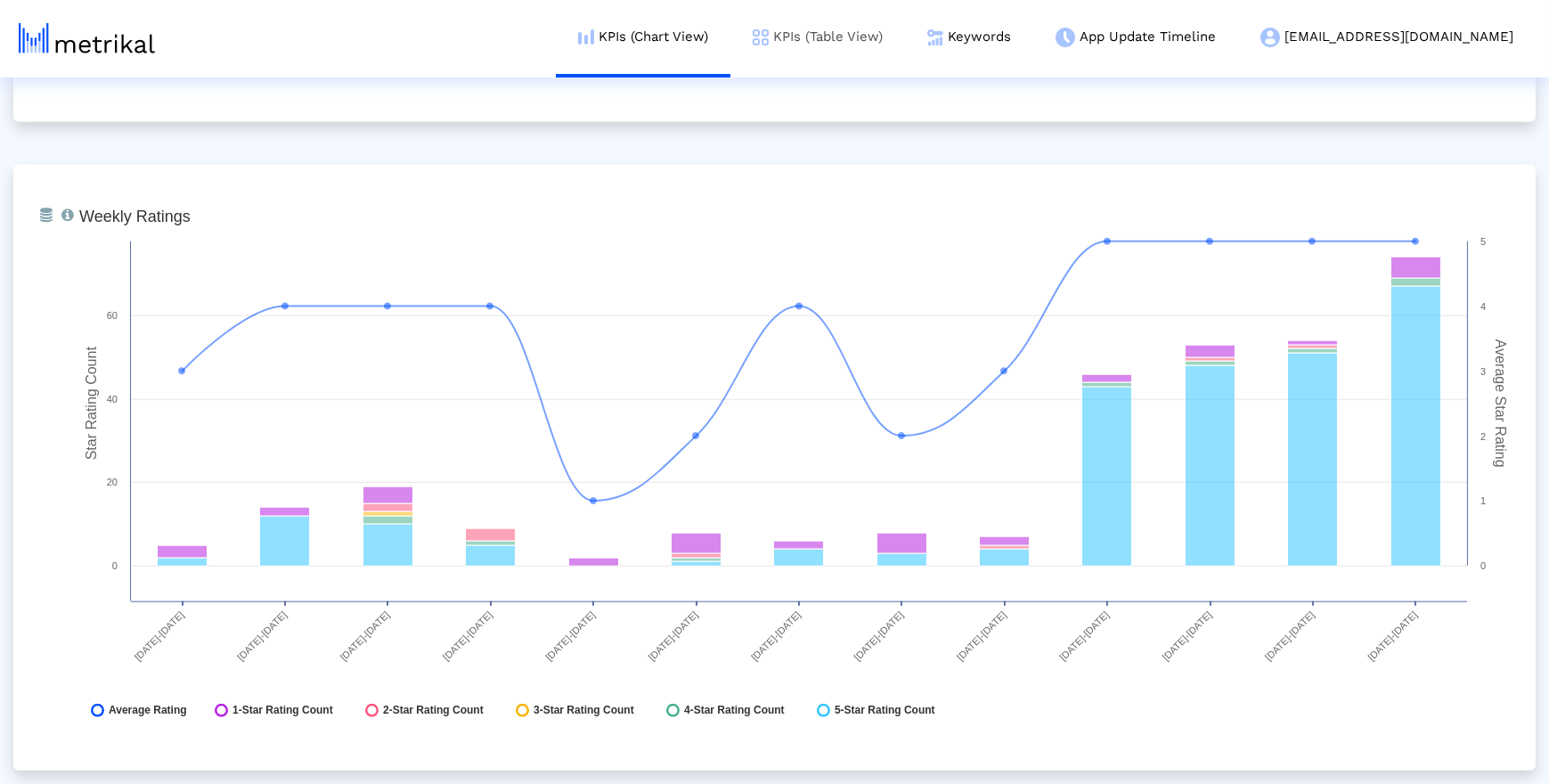
click at [905, 43] on link "KPIs (Table View)" at bounding box center [818, 37] width 175 height 74
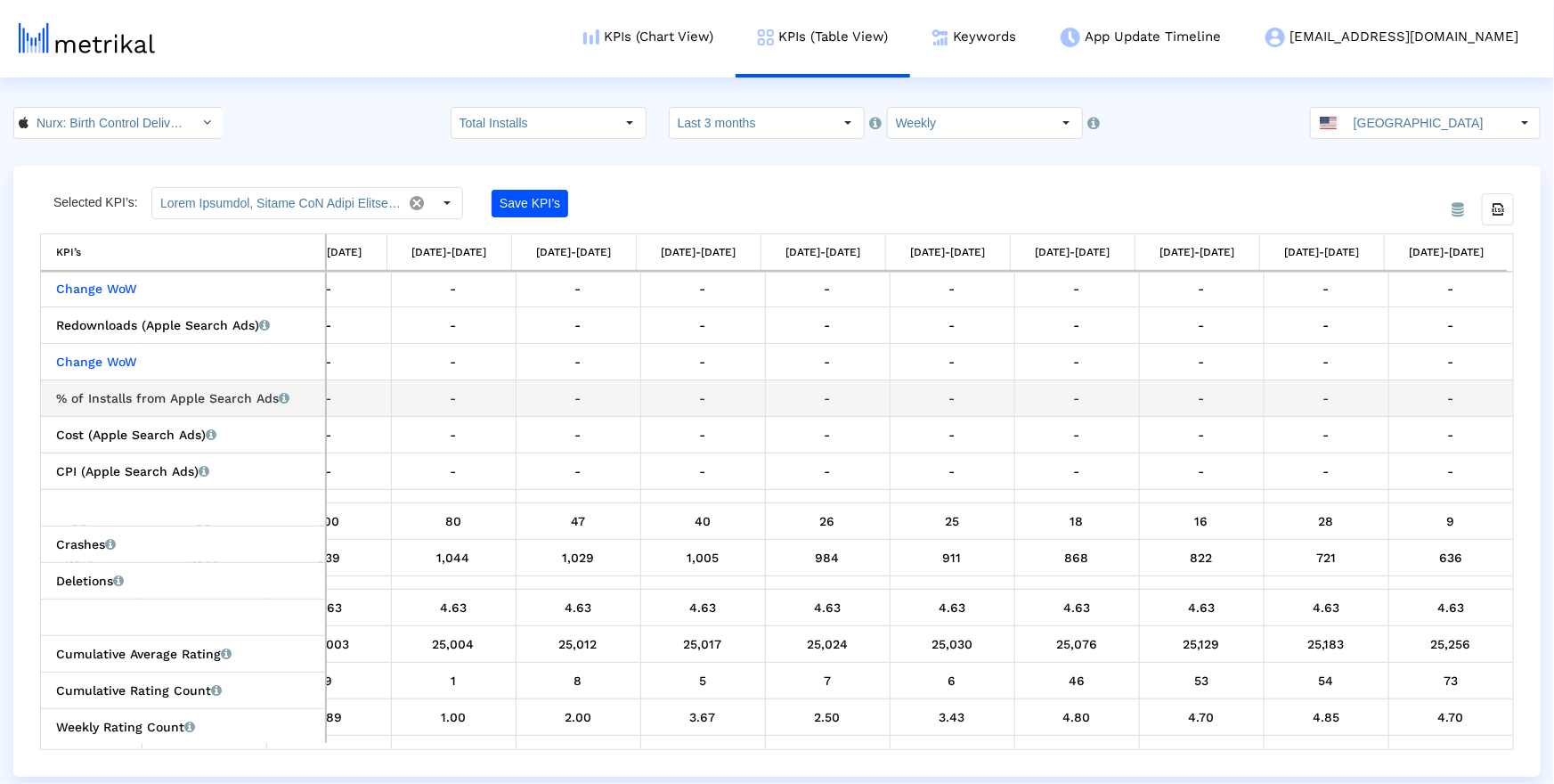
scroll to position [757, 438]
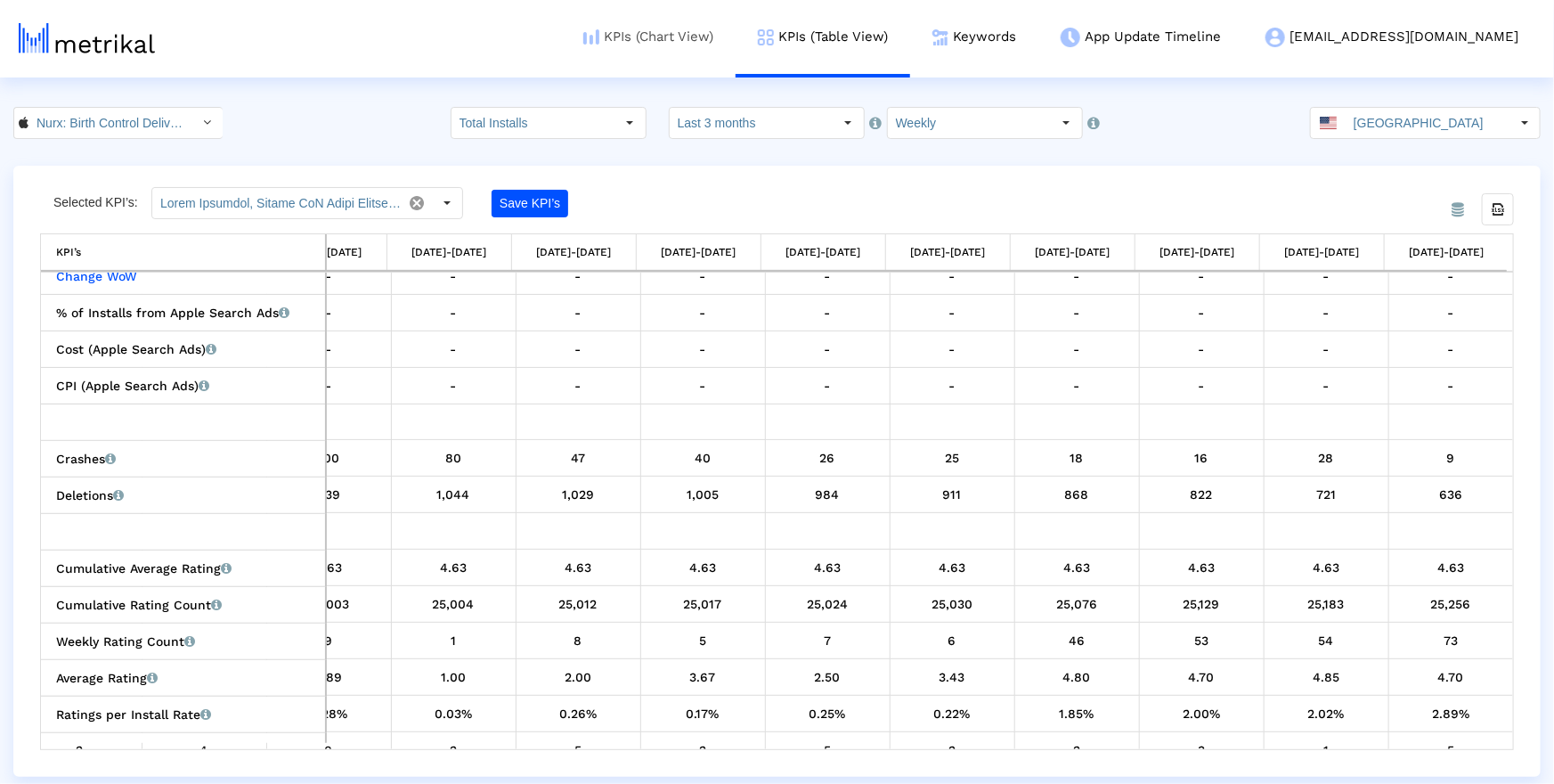
click at [736, 53] on link "KPIs (Chart View)" at bounding box center [648, 37] width 175 height 74
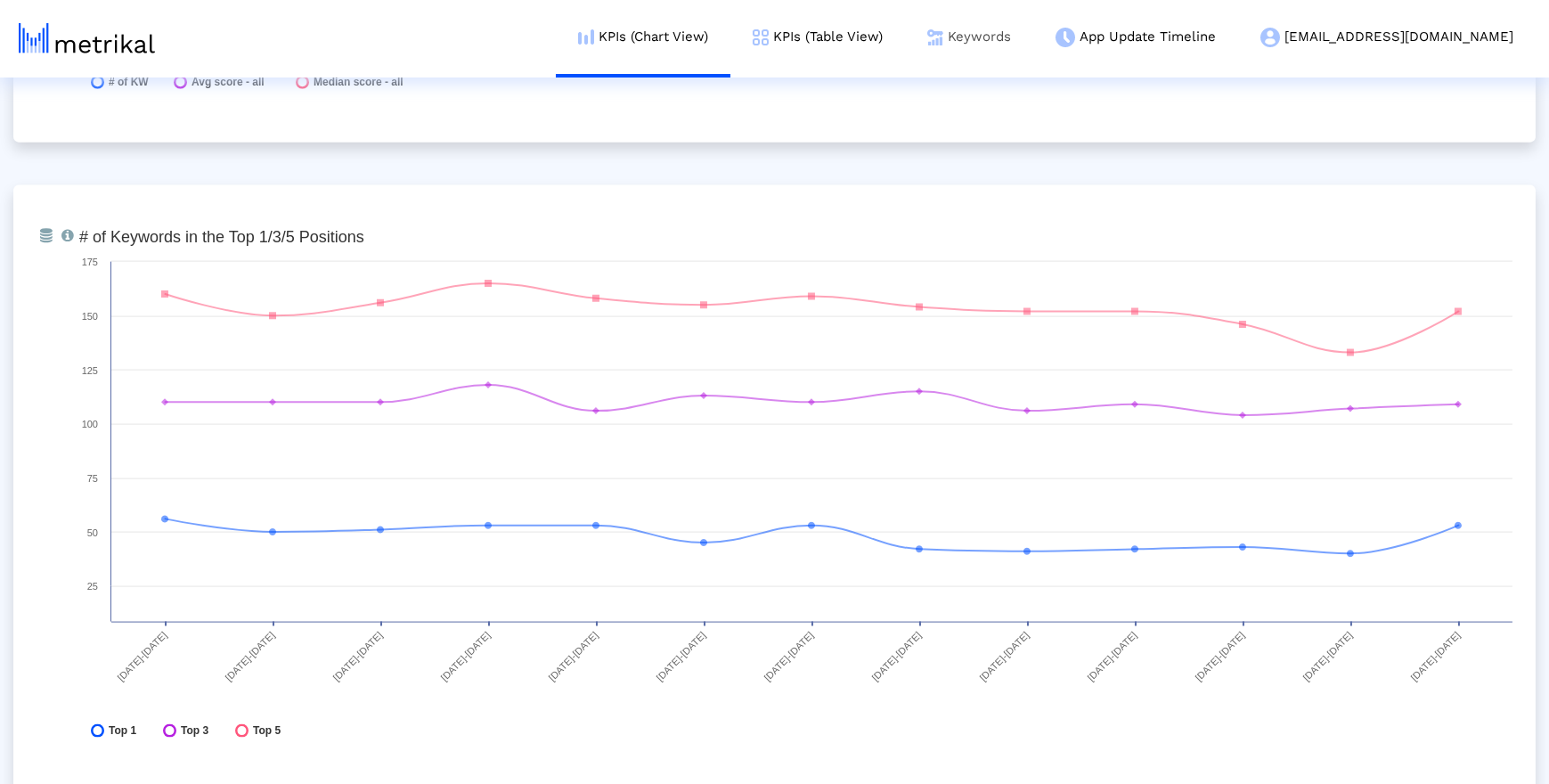
click at [1033, 37] on link "Keywords" at bounding box center [970, 37] width 129 height 74
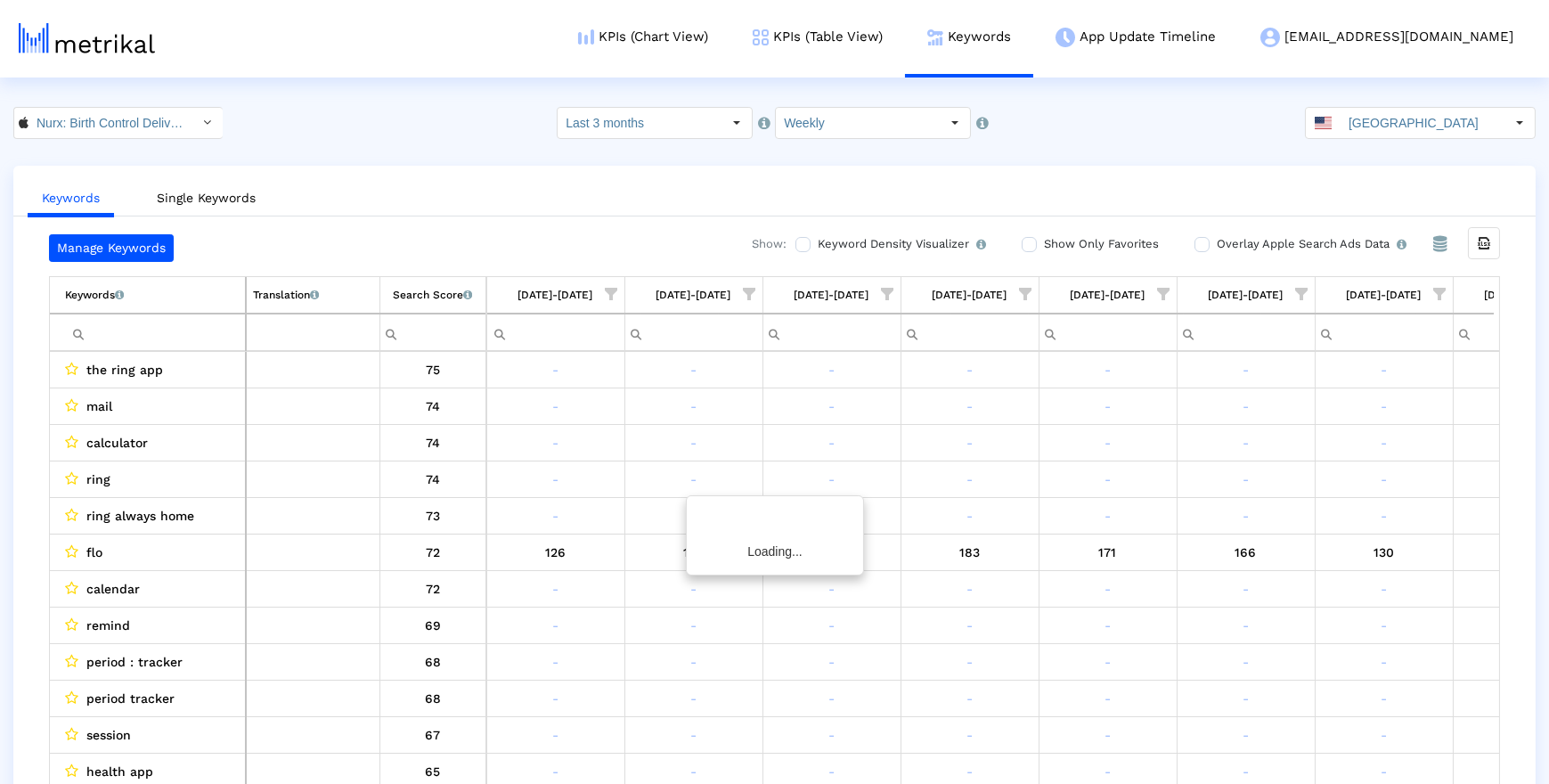
scroll to position [0, 787]
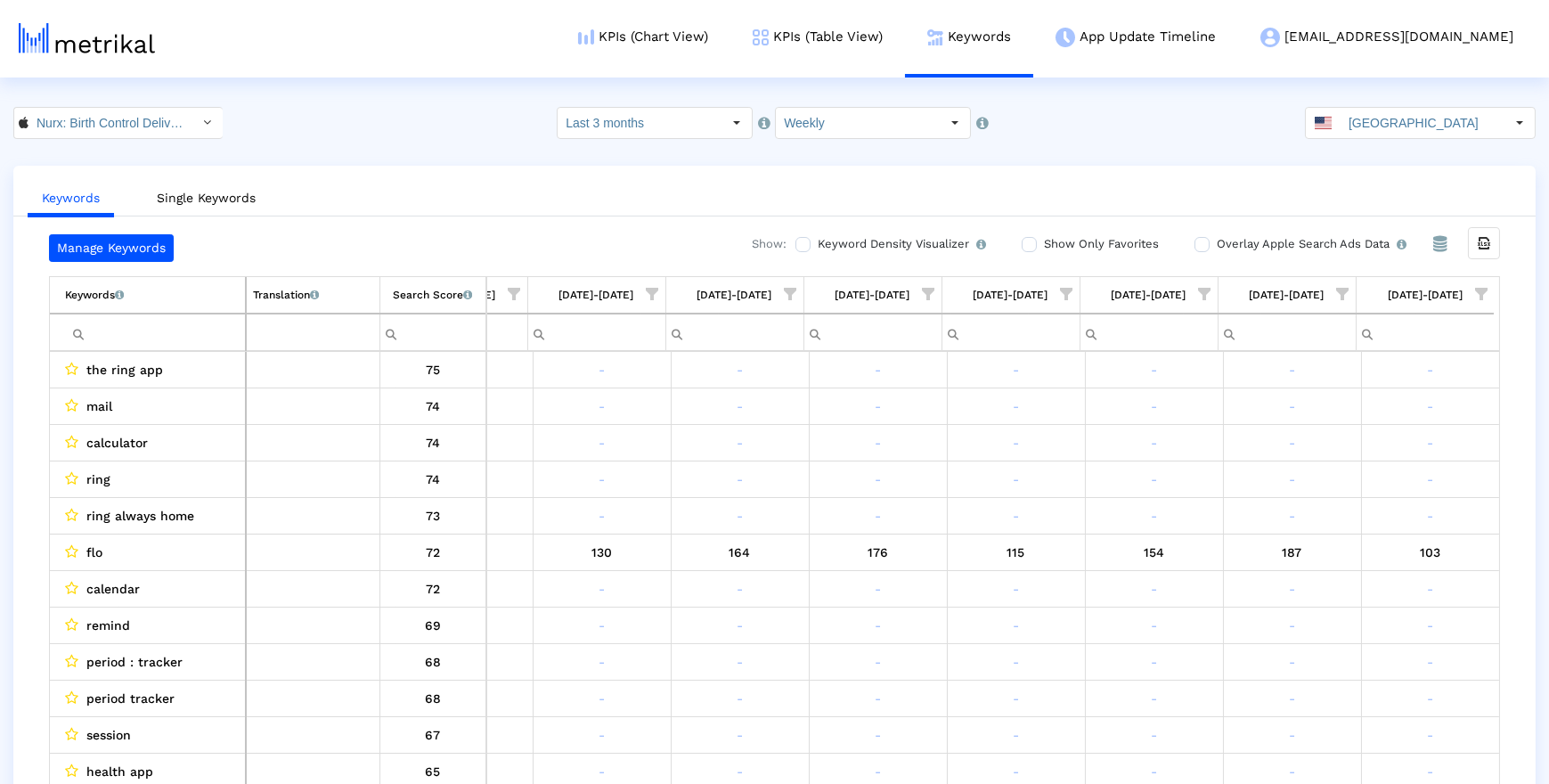
click at [1189, 298] on span "Show filter options for column '09/28/25-10/04/25'" at bounding box center [1481, 293] width 12 height 12
click at [1189, 434] on div "Is One" at bounding box center [1394, 420] width 160 height 35
click at [1189, 456] on div "Between 2-3" at bounding box center [1394, 456] width 160 height 35
click at [1189, 492] on div "Between 4-5" at bounding box center [1394, 491] width 160 height 35
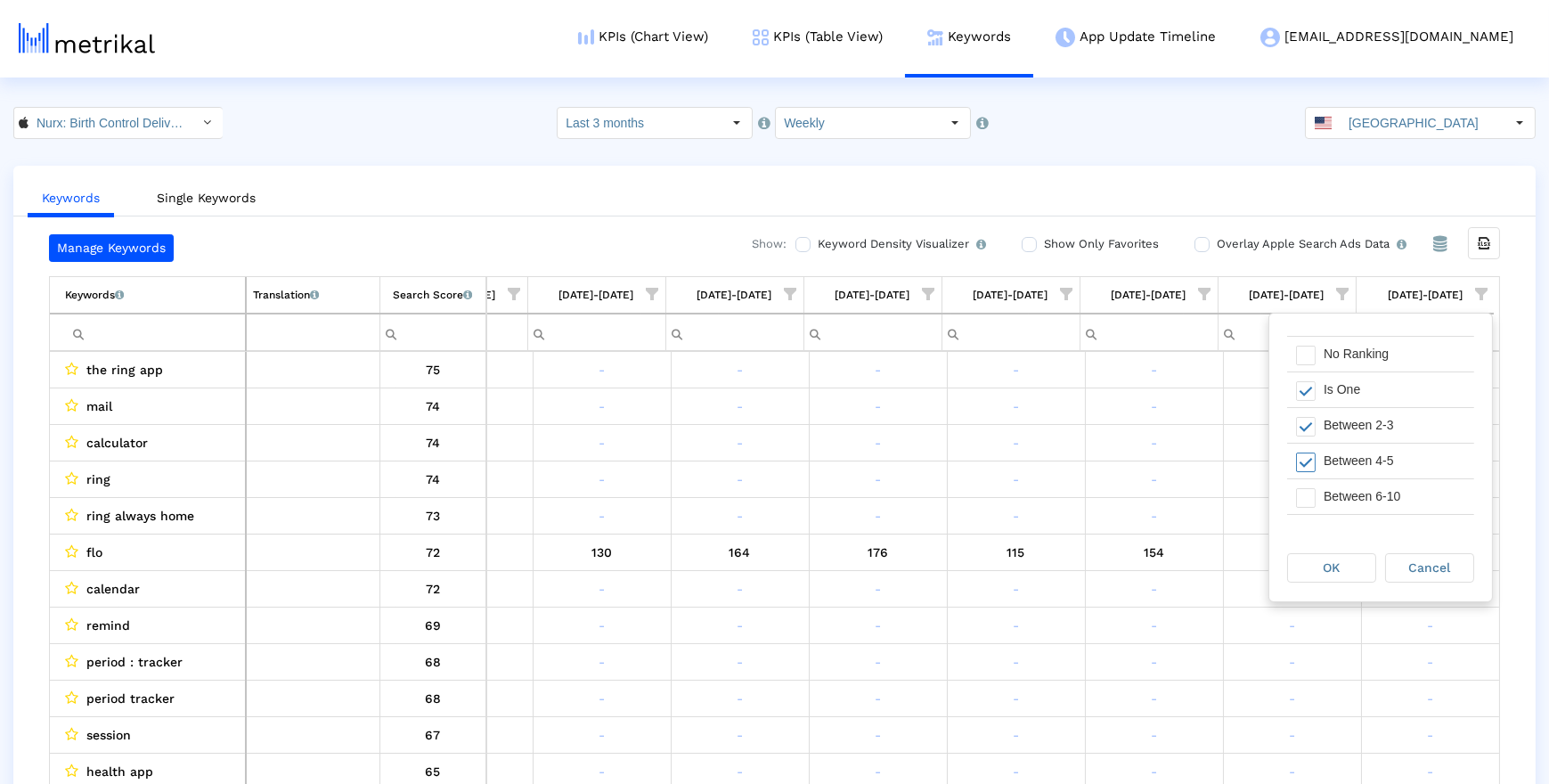
click at [1189, 491] on div "Between 6-10" at bounding box center [1394, 496] width 160 height 35
click at [1189, 565] on div "OK" at bounding box center [1332, 567] width 87 height 27
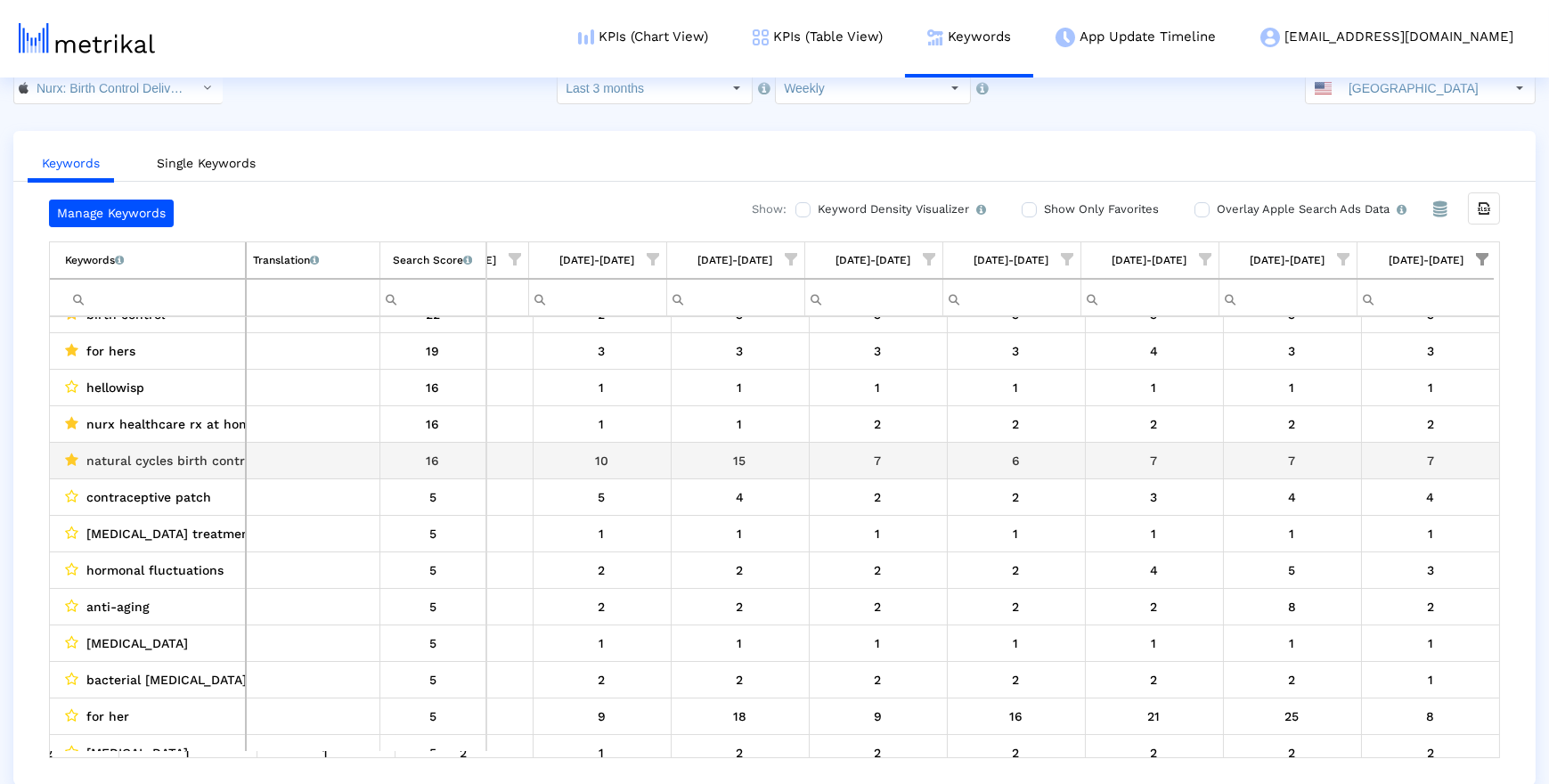
scroll to position [210, 786]
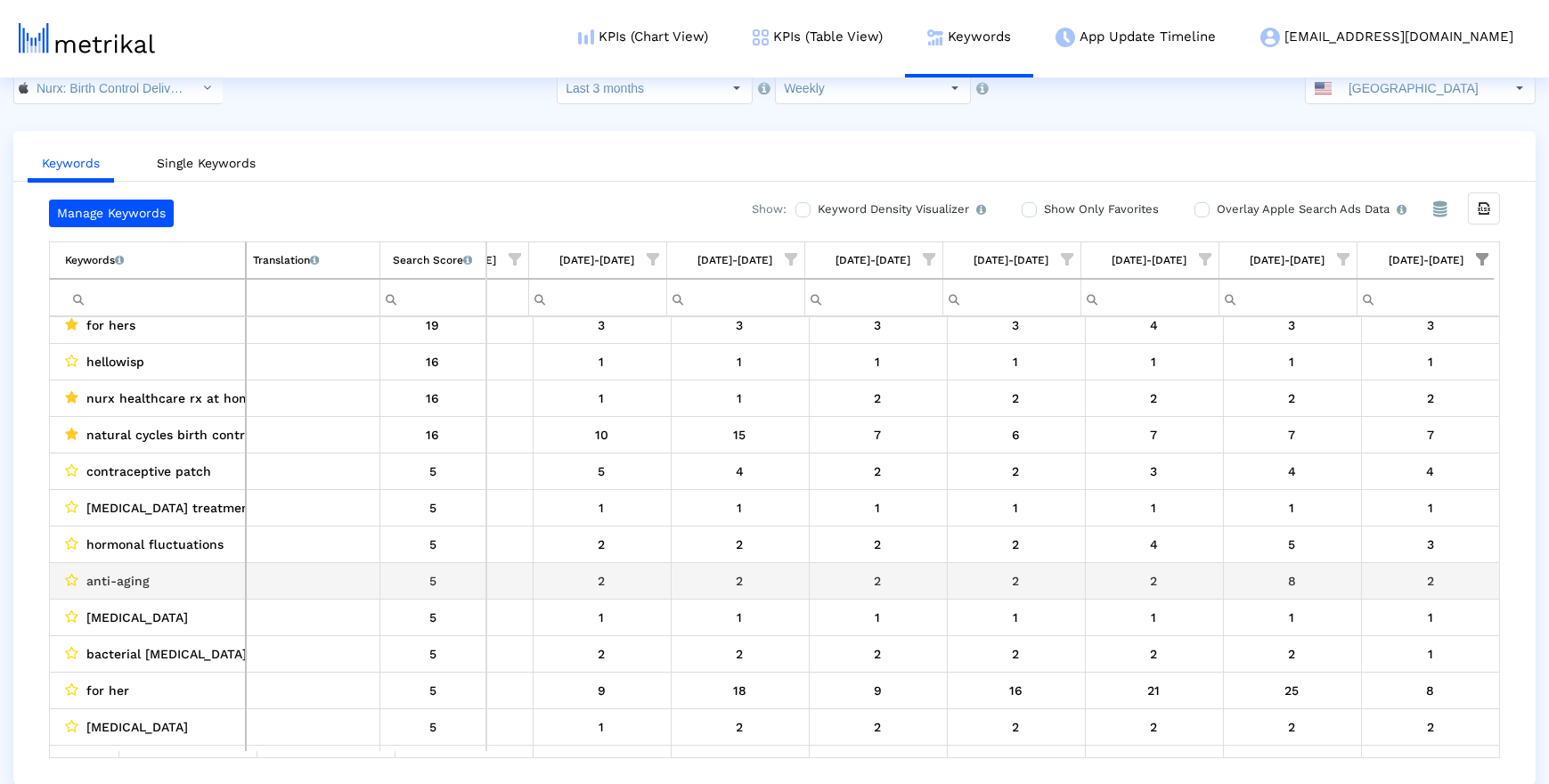
click at [94, 581] on span "anti-aging" at bounding box center [117, 580] width 63 height 24
drag, startPoint x: 94, startPoint y: 581, endPoint x: 145, endPoint y: 581, distance: 51.0
click at [145, 581] on span "anti-aging" at bounding box center [117, 580] width 63 height 24
copy span "anti-aging"
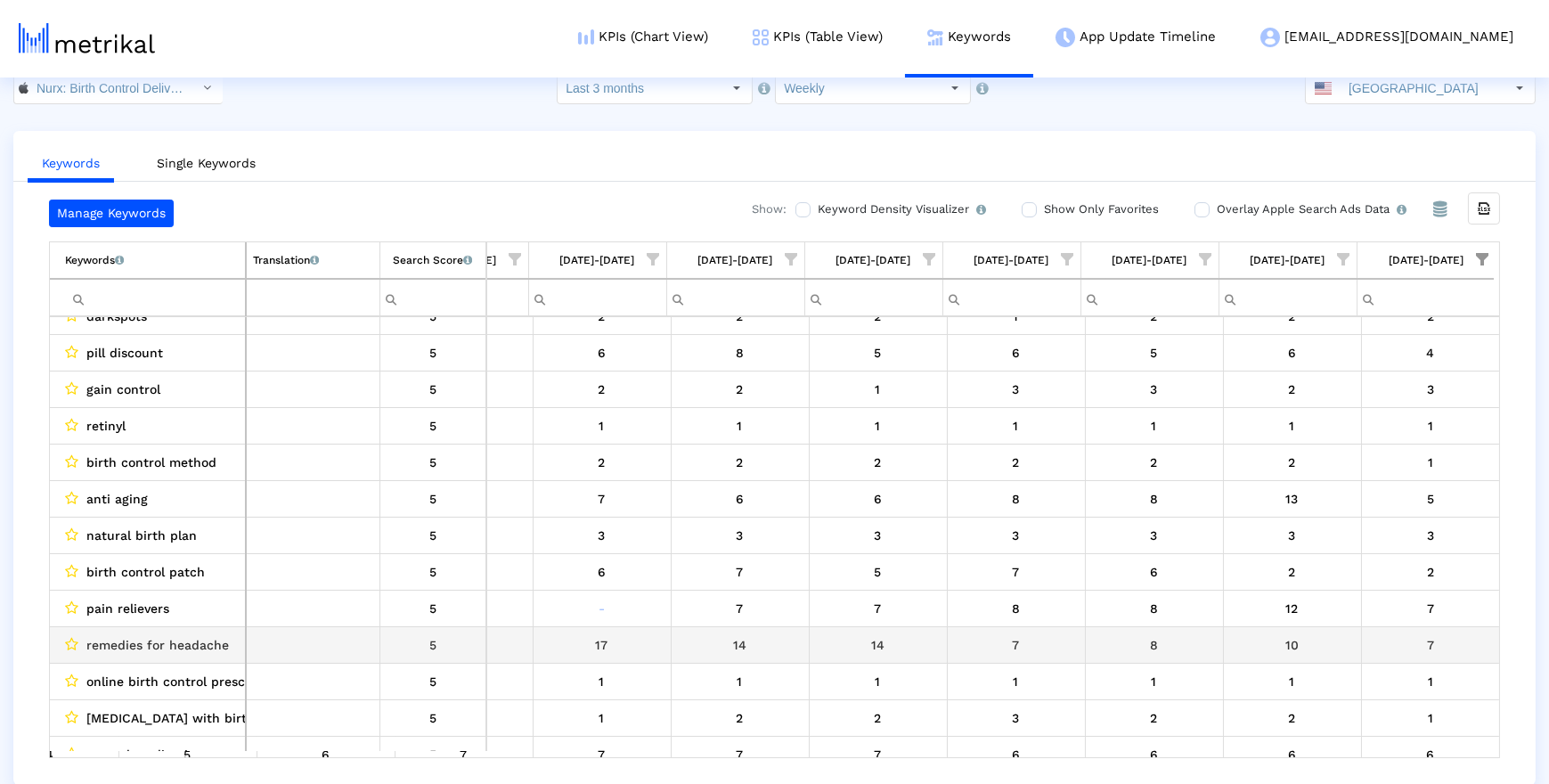
click at [210, 610] on span "remedies for headache" at bounding box center [157, 644] width 143 height 24
drag, startPoint x: 210, startPoint y: 635, endPoint x: 97, endPoint y: 630, distance: 113.1
click at [97, 610] on span "remedies for headache" at bounding box center [157, 644] width 143 height 24
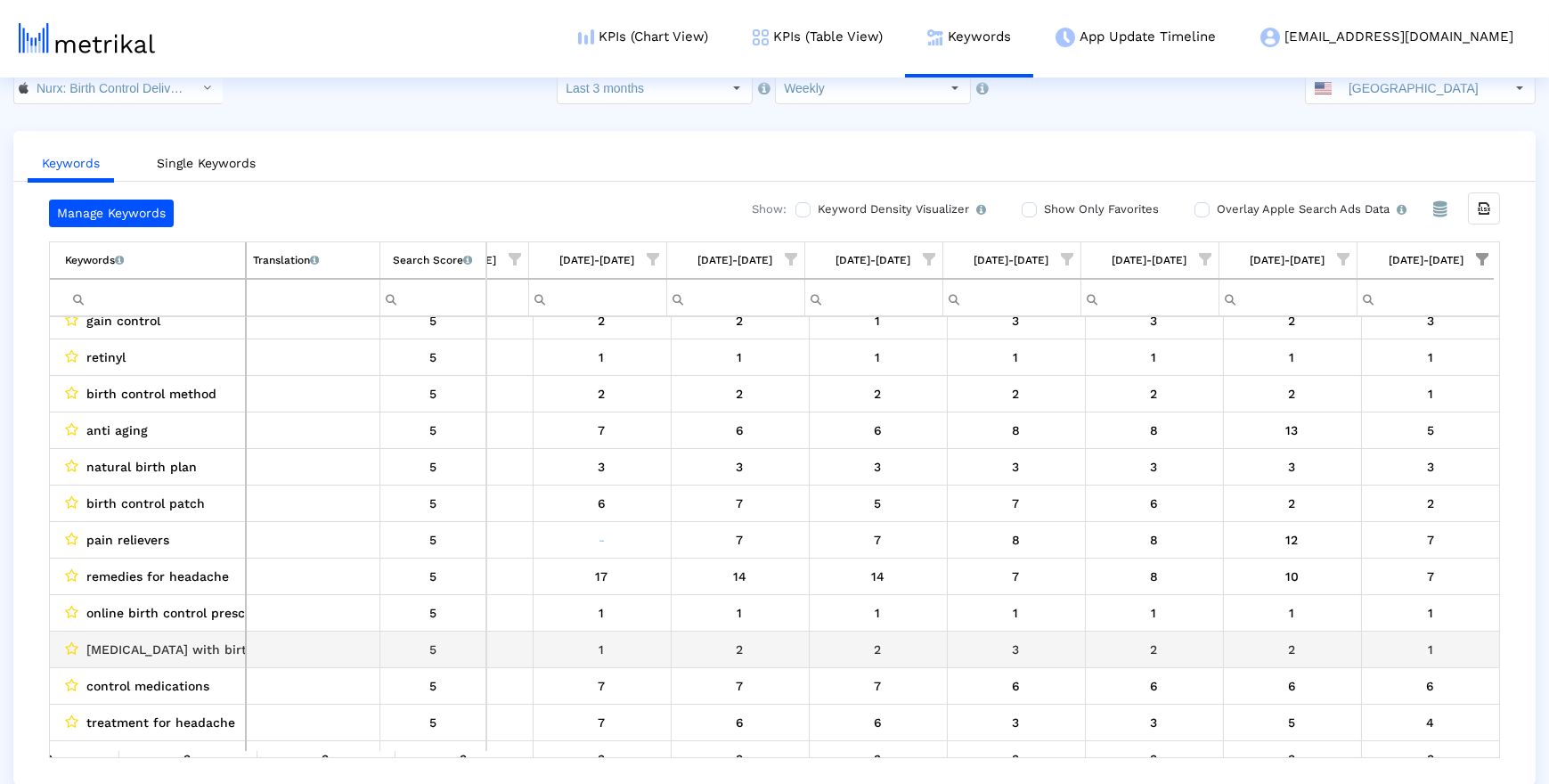
click at [96, 610] on span "plan b with birth control" at bounding box center [194, 649] width 216 height 24
drag, startPoint x: 96, startPoint y: 650, endPoint x: 204, endPoint y: 649, distance: 108.0
click at [204, 610] on span "plan b with birth control" at bounding box center [194, 649] width 216 height 24
copy span "plan b with birth control"
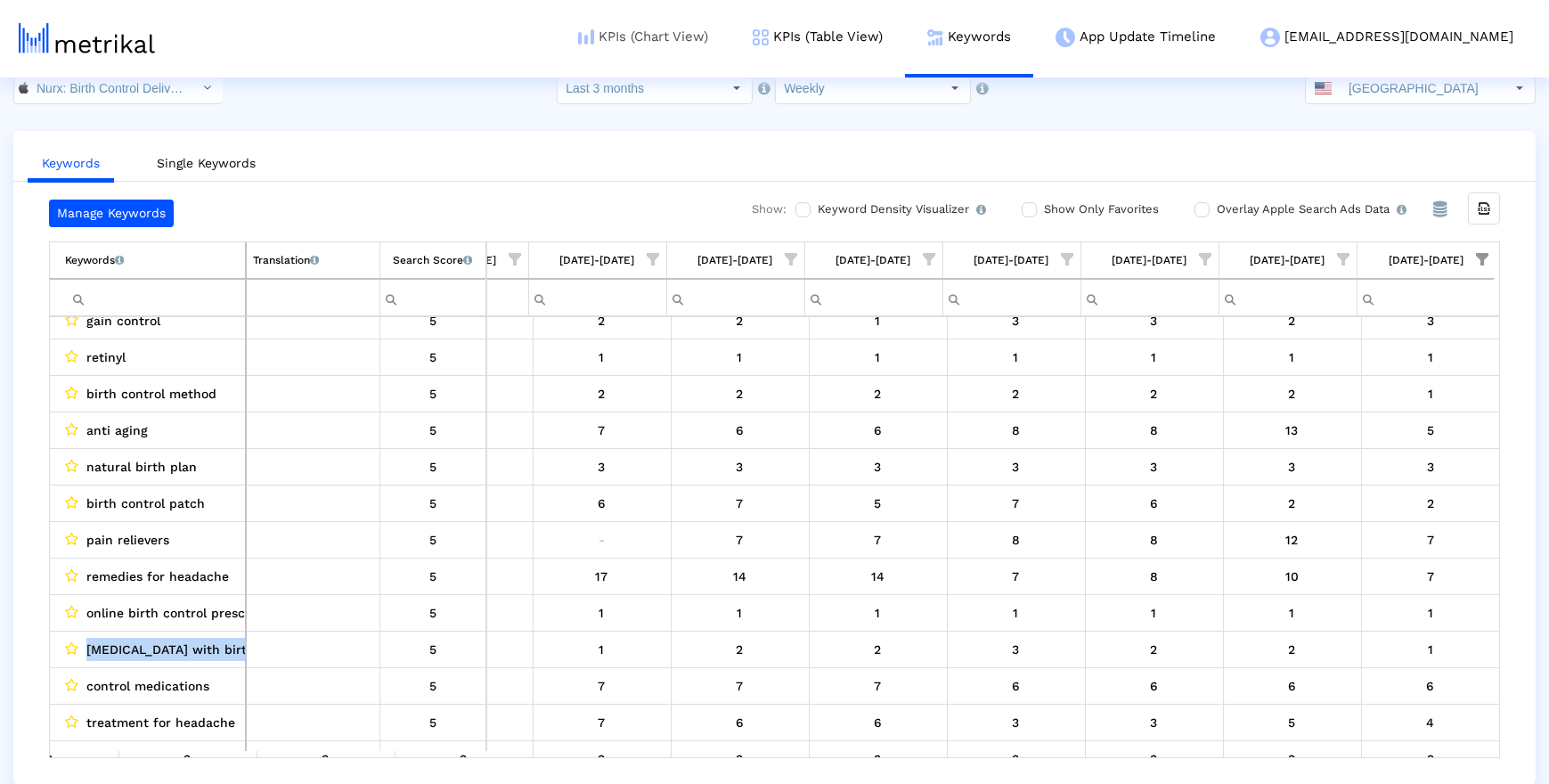
click at [725, 33] on link "KPIs (Chart View)" at bounding box center [643, 37] width 175 height 74
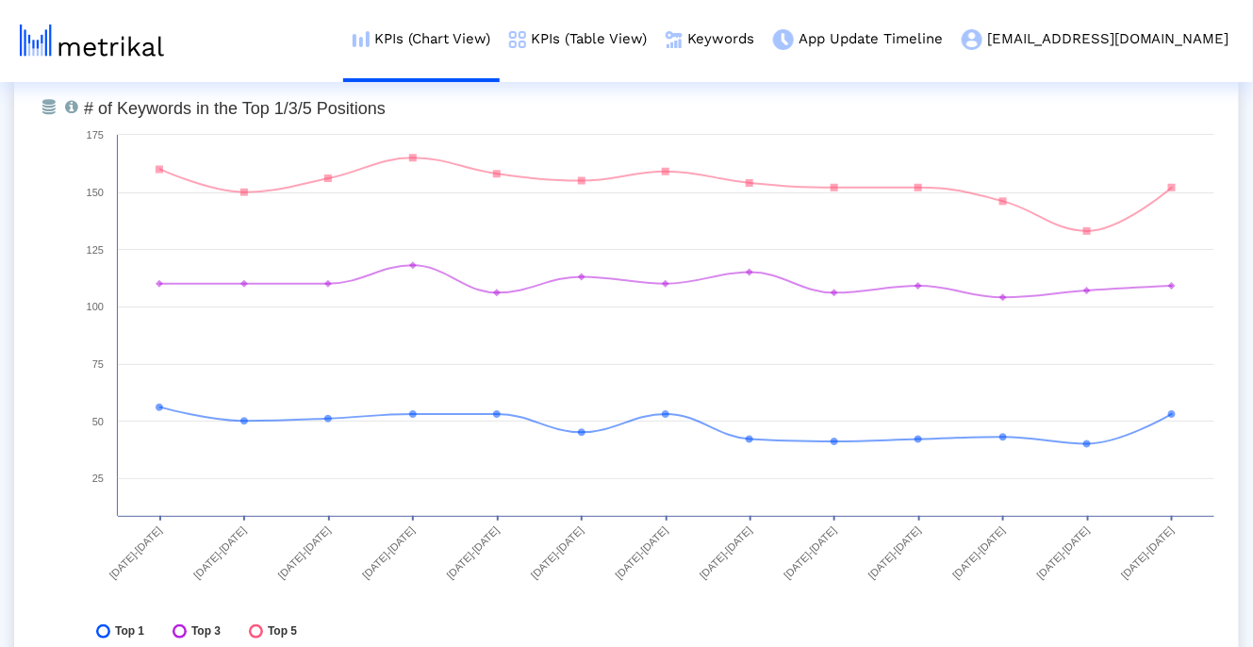
scroll to position [6762, 0]
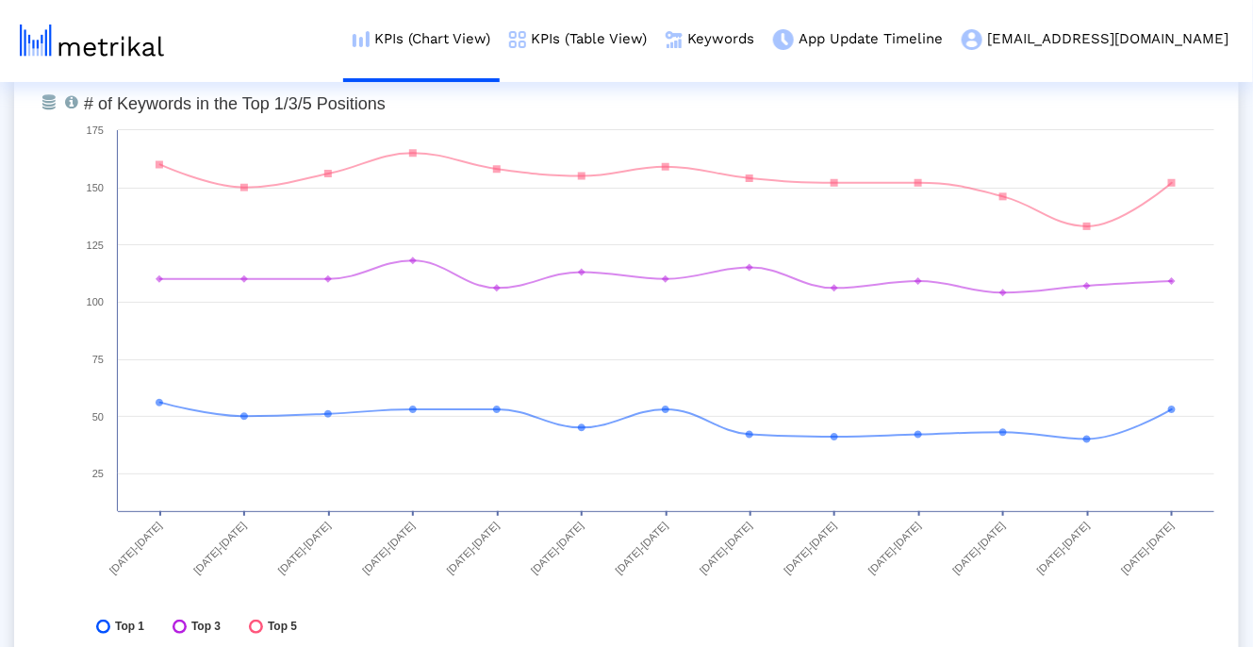
click at [1220, 616] on rect at bounding box center [648, 370] width 1149 height 566
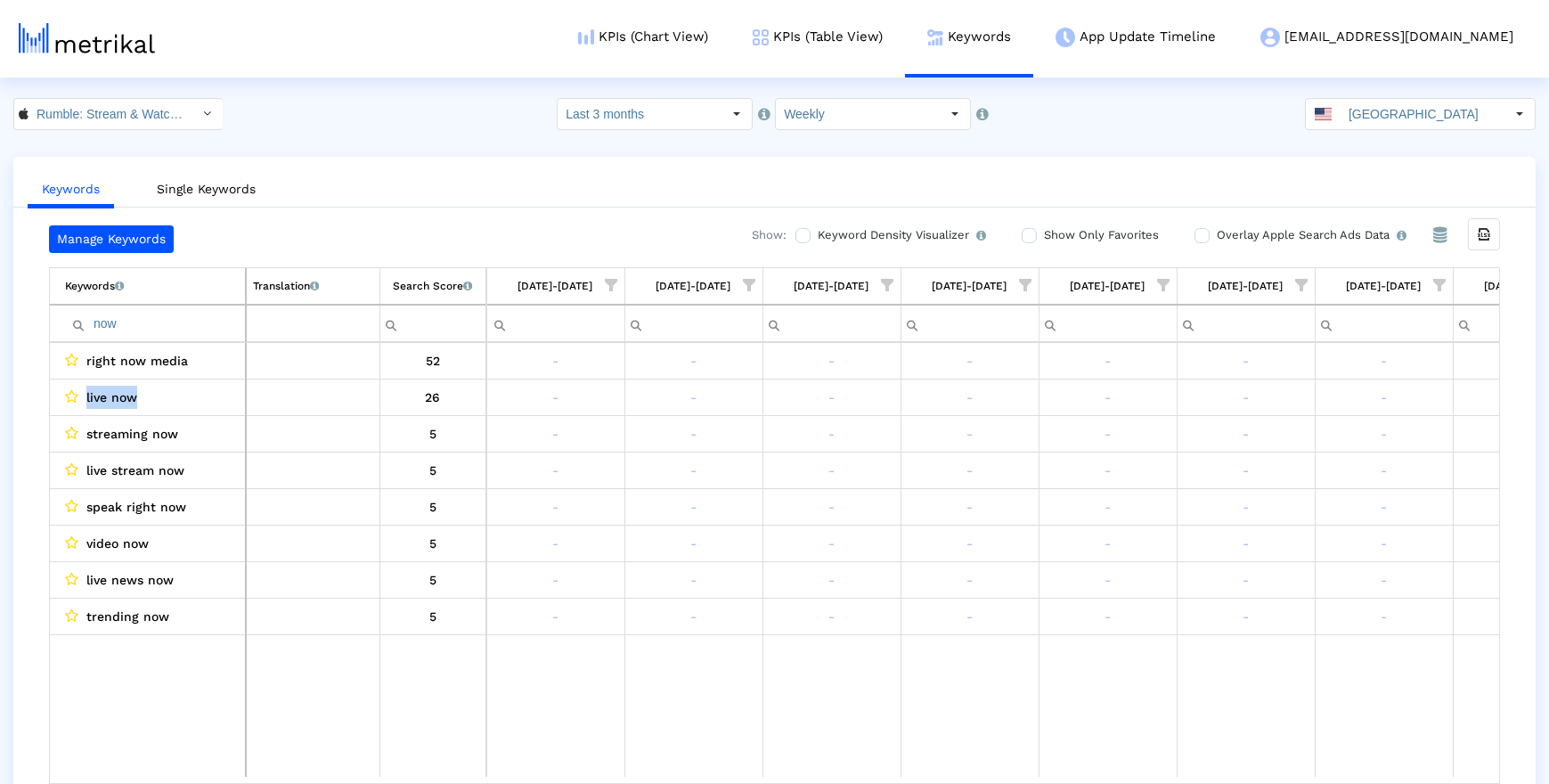
scroll to position [0, 642]
